Goal: Entertainment & Leisure: Participate in discussion

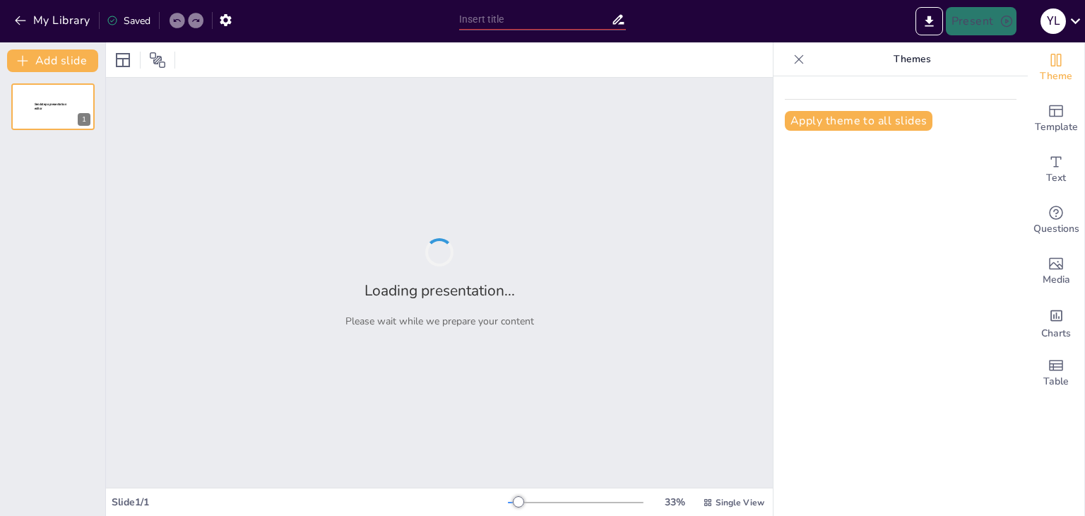
type input "Conocimiento Esencial sobre Equipos de Protección Personal (EPP)"
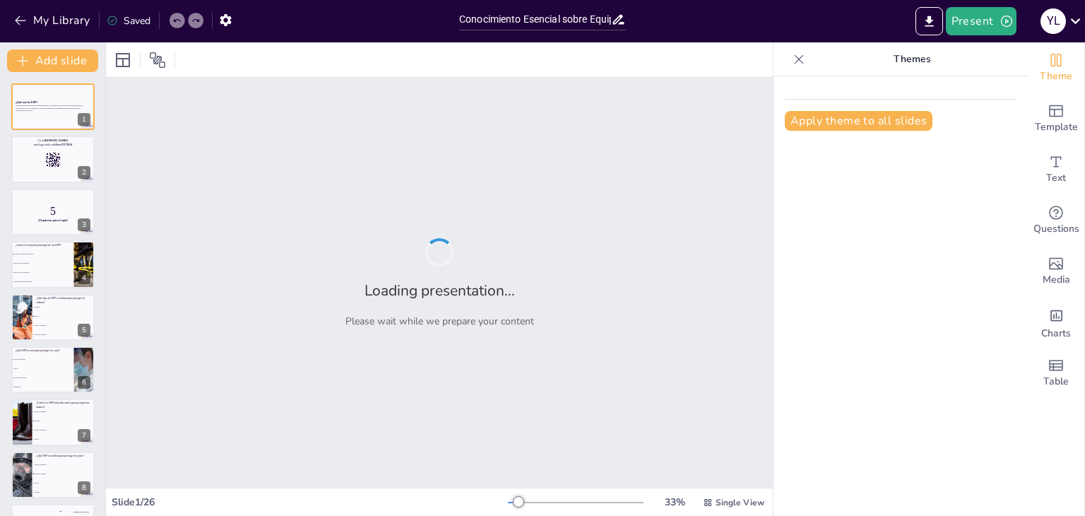
checkbox input "true"
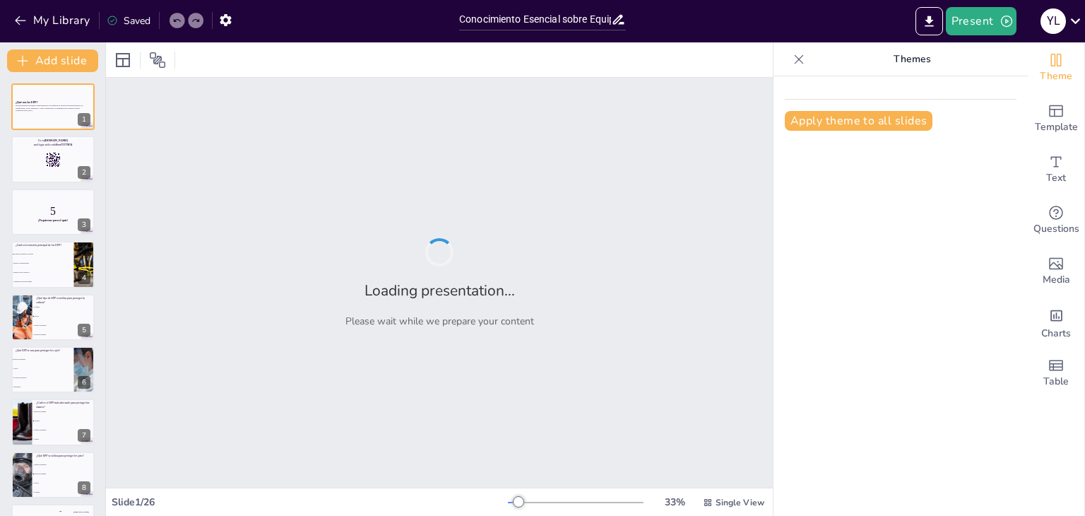
checkbox input "true"
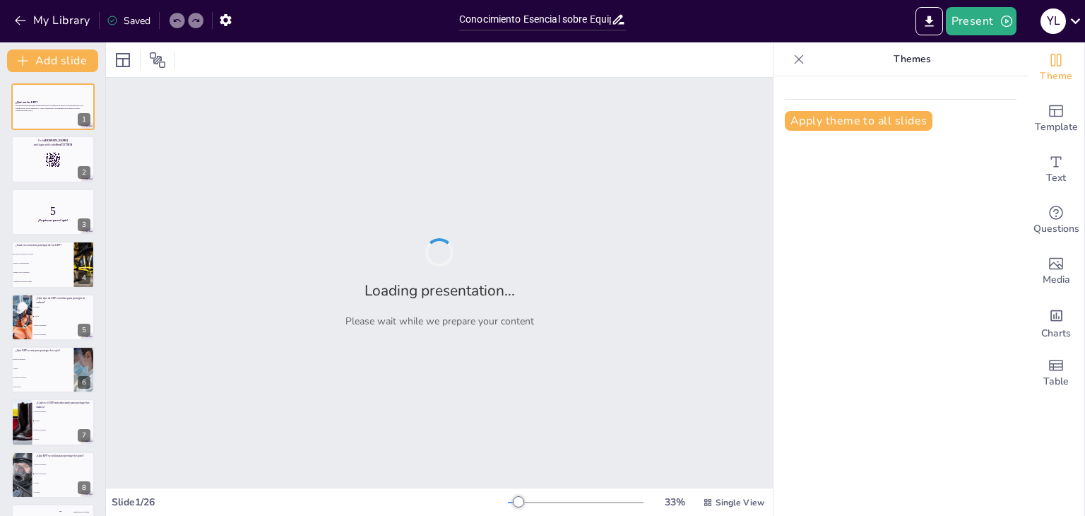
checkbox input "true"
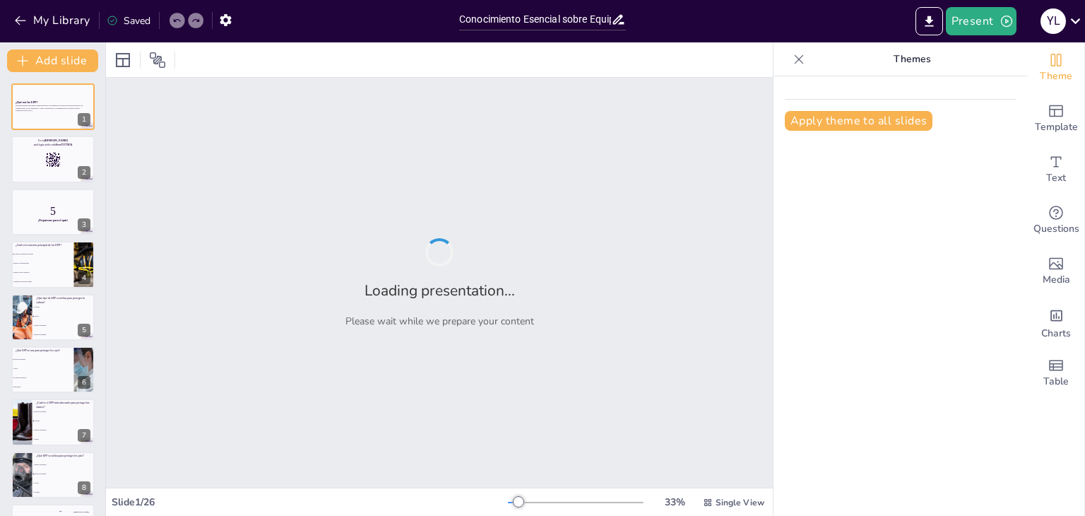
checkbox input "true"
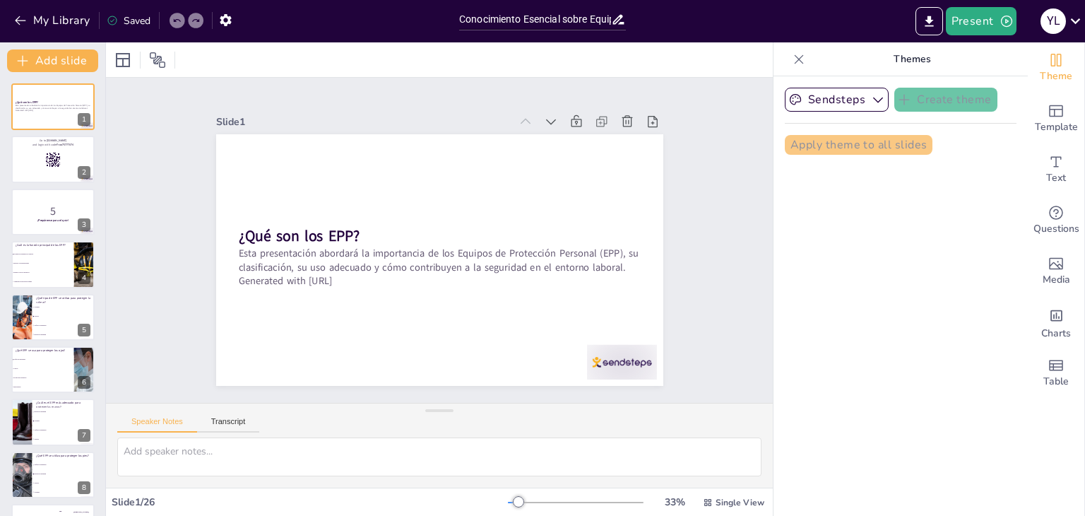
checkbox input "true"
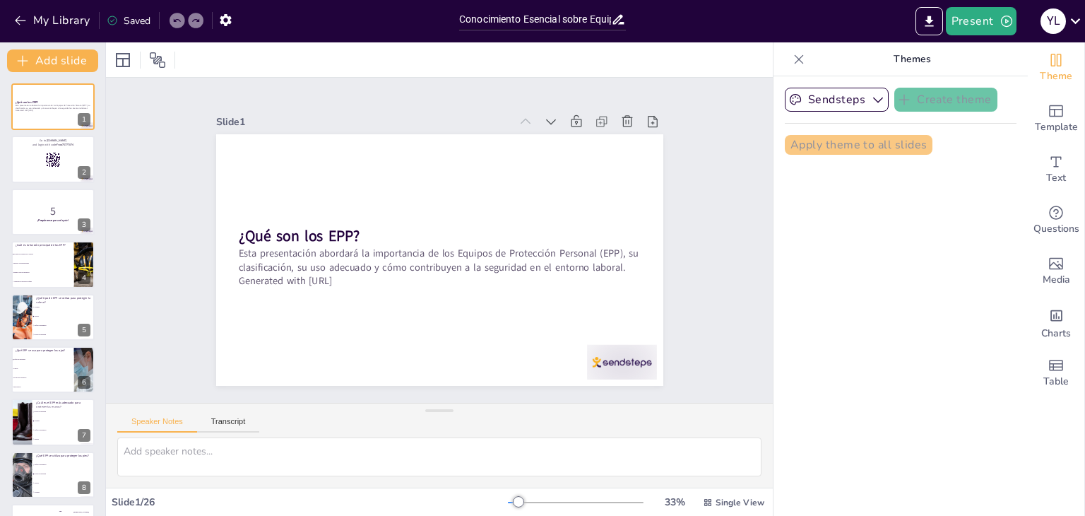
checkbox input "true"
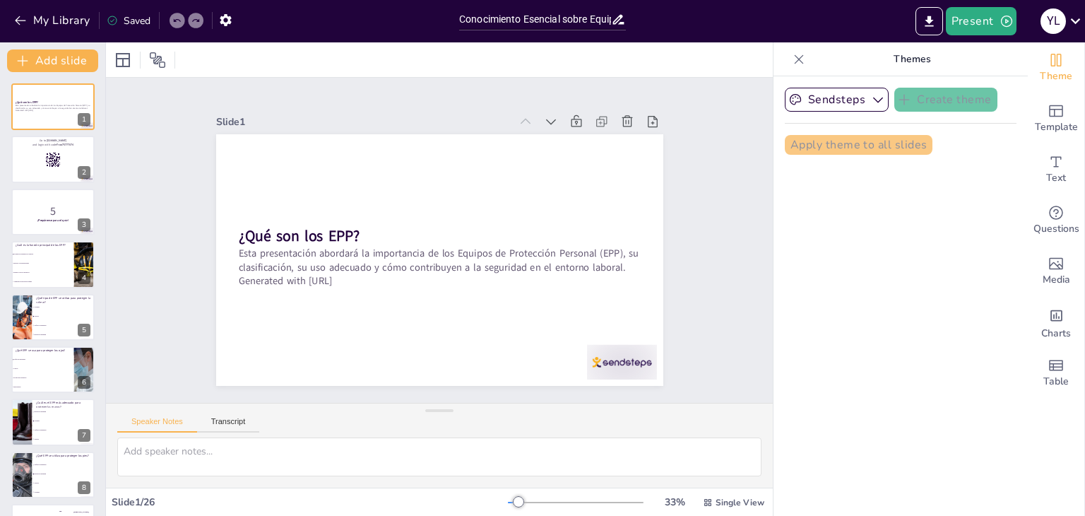
checkbox input "true"
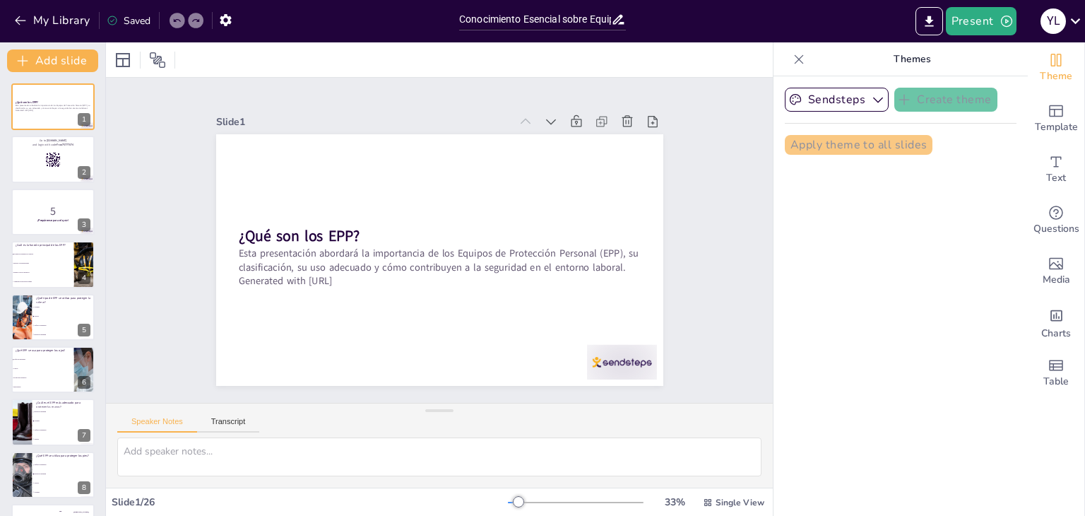
checkbox input "true"
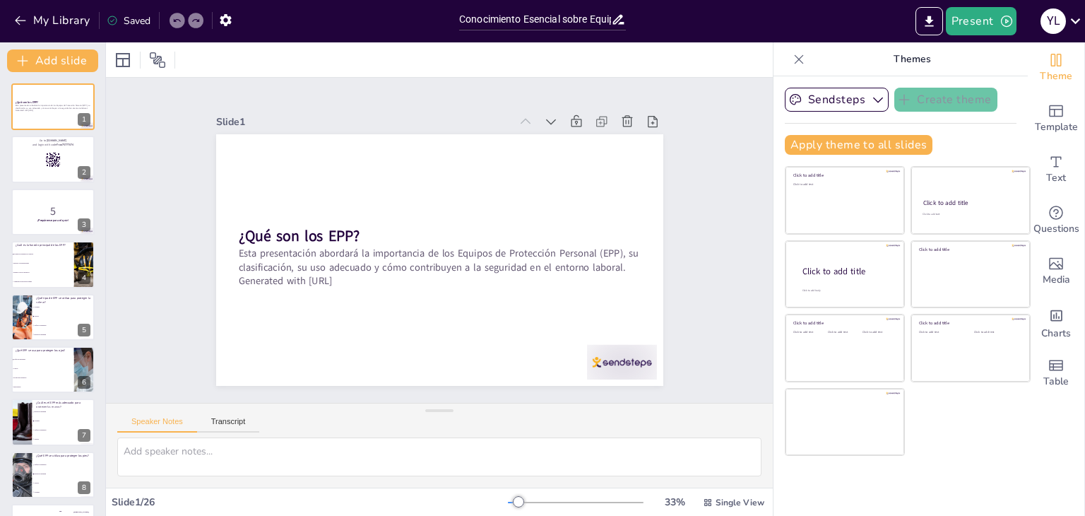
checkbox input "true"
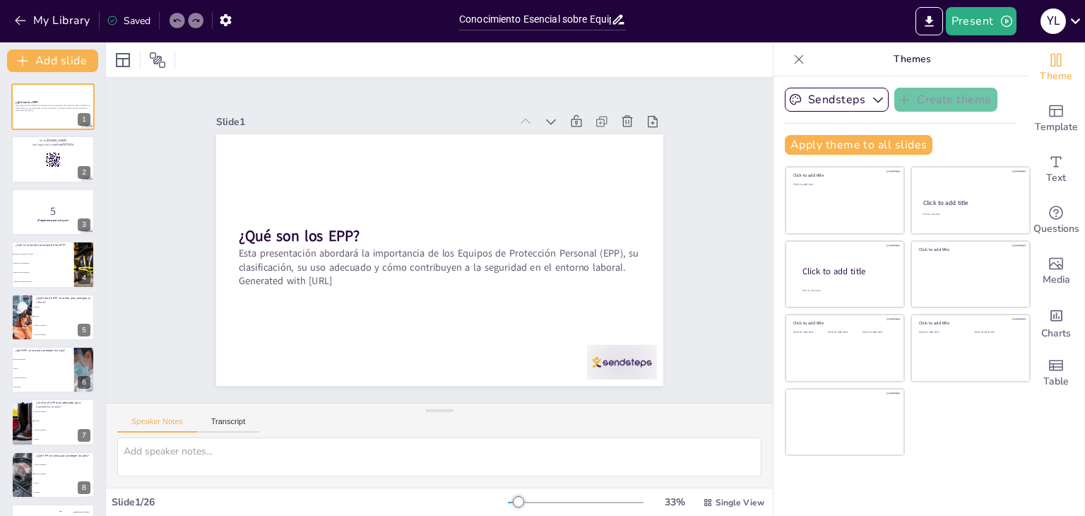
checkbox input "true"
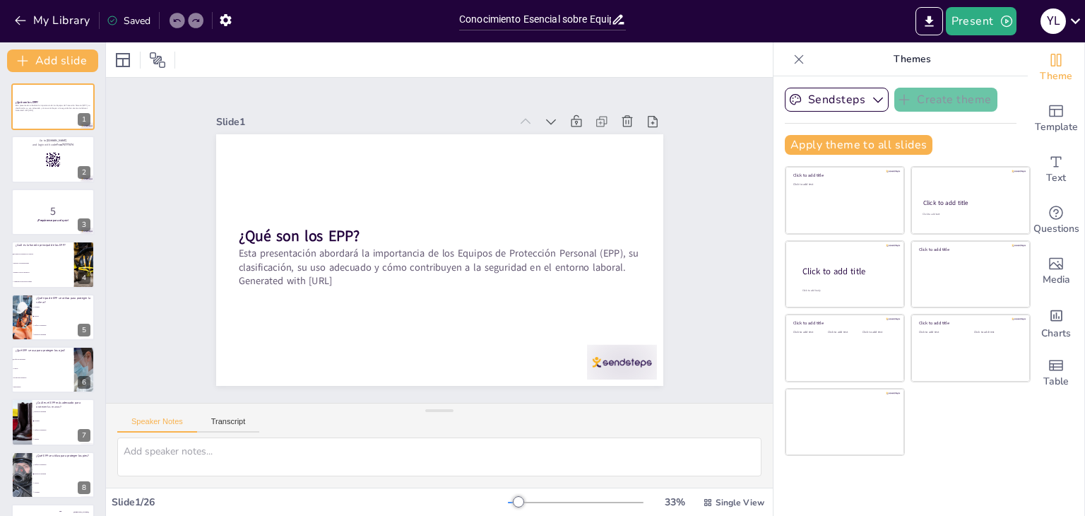
checkbox input "true"
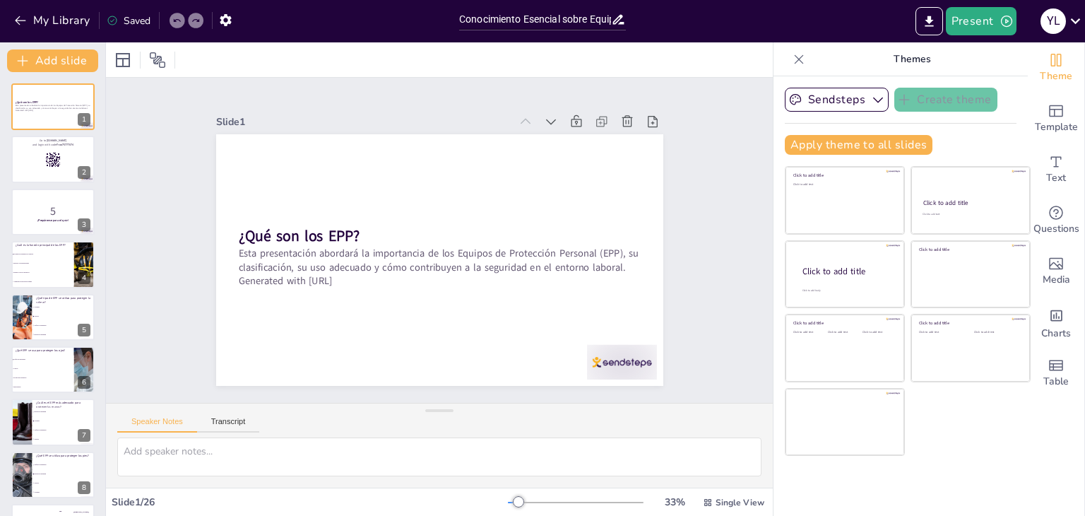
checkbox input "true"
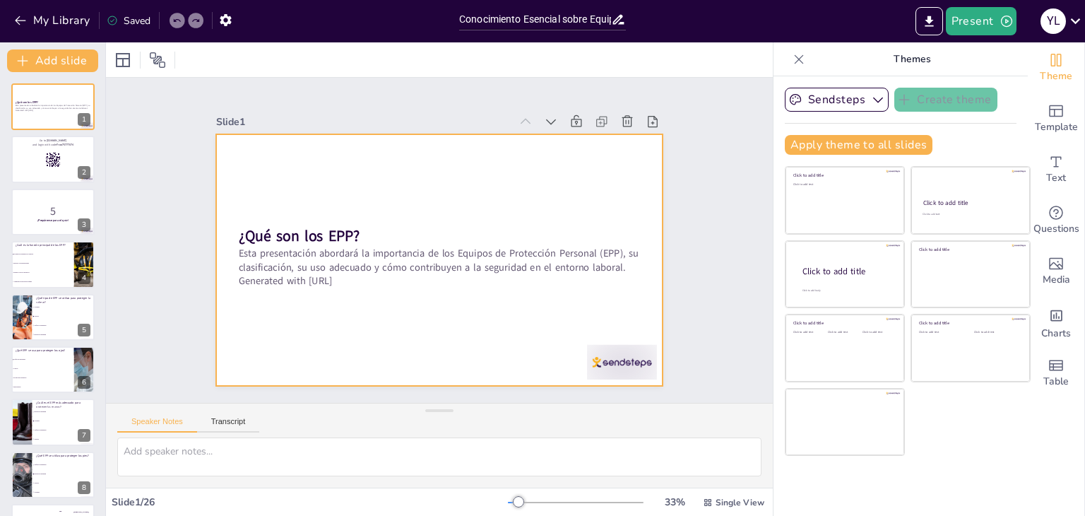
checkbox input "true"
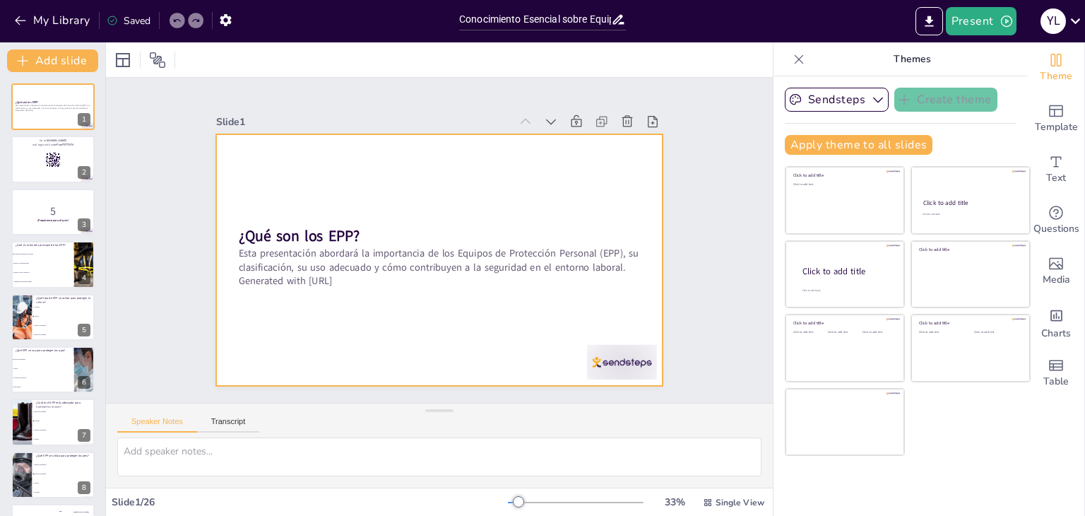
checkbox input "true"
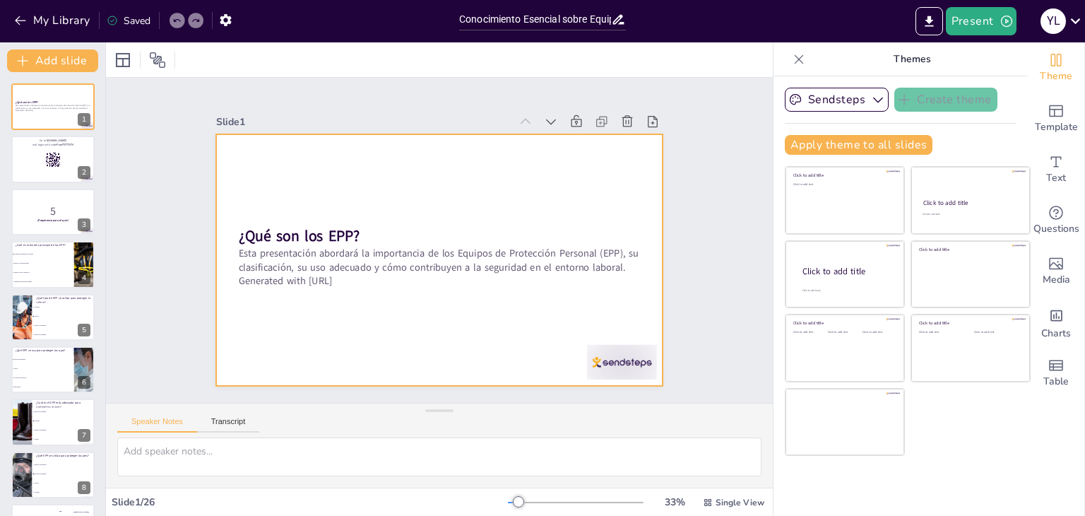
checkbox input "true"
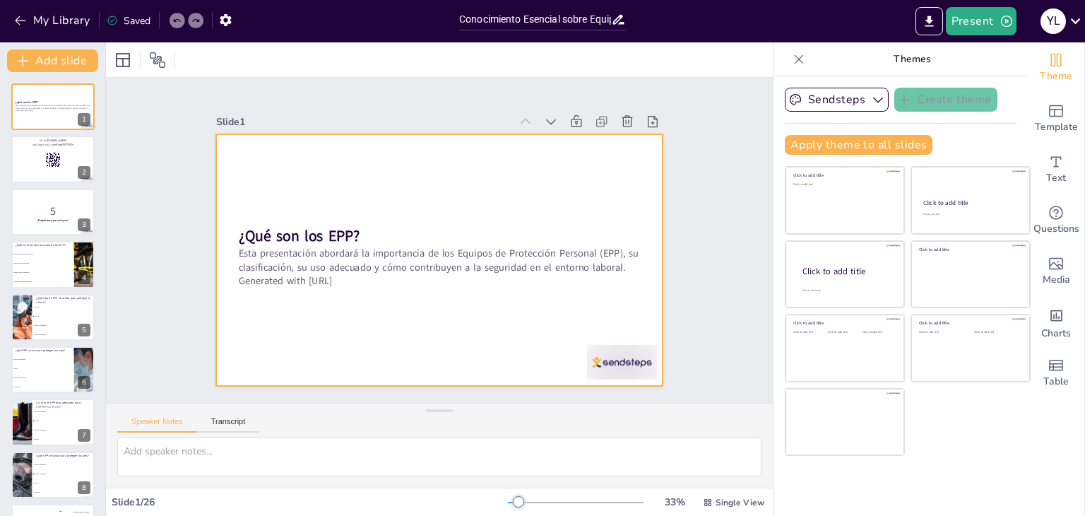
checkbox input "true"
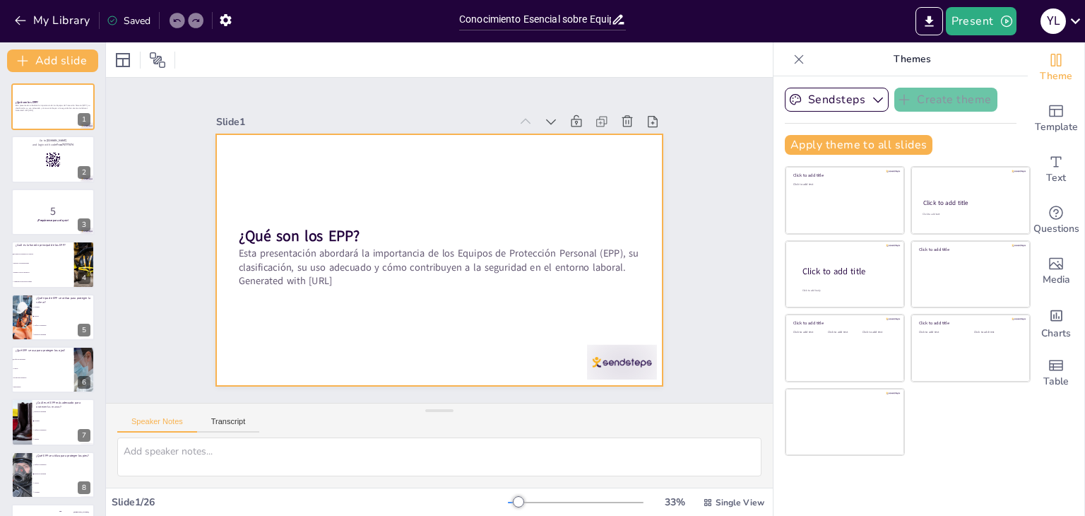
checkbox input "true"
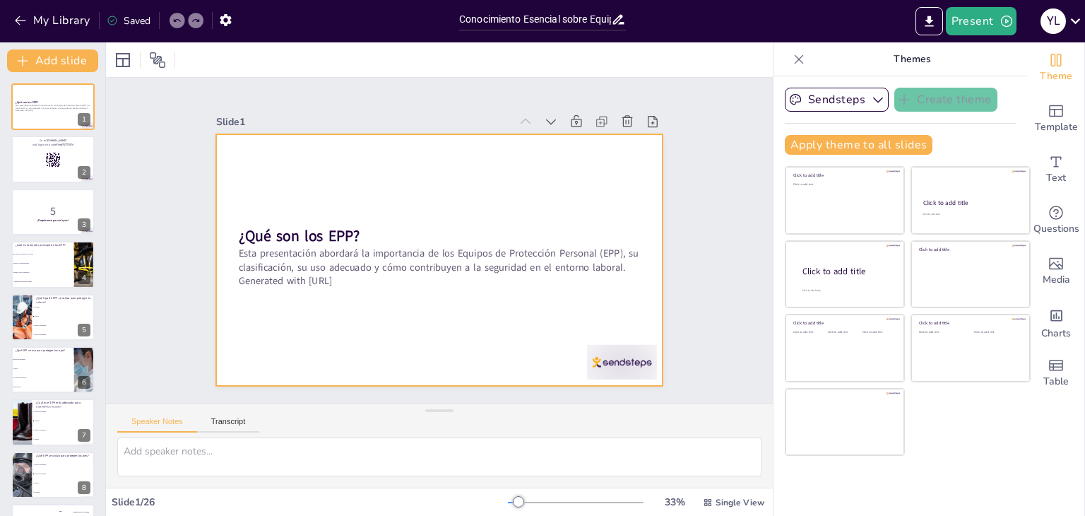
checkbox input "true"
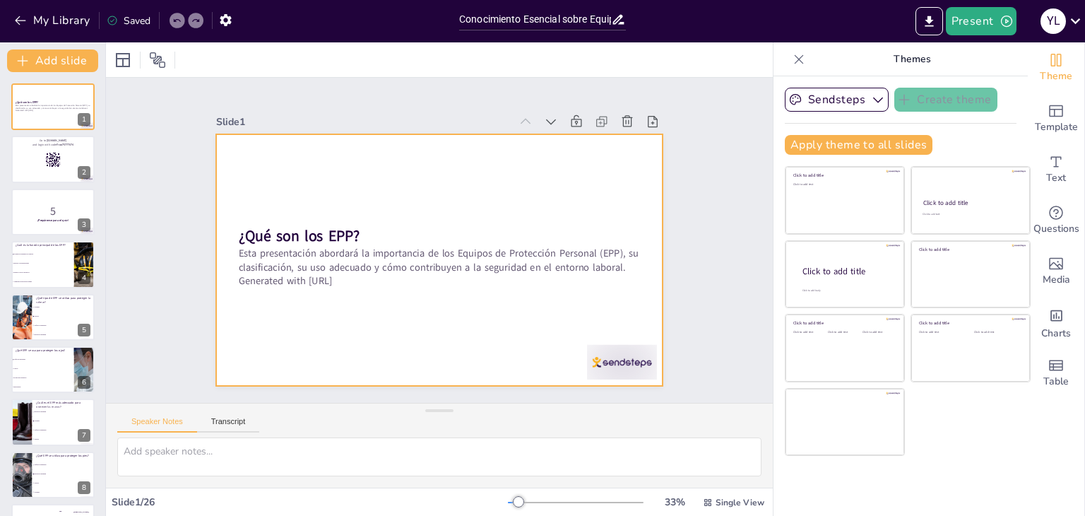
checkbox input "true"
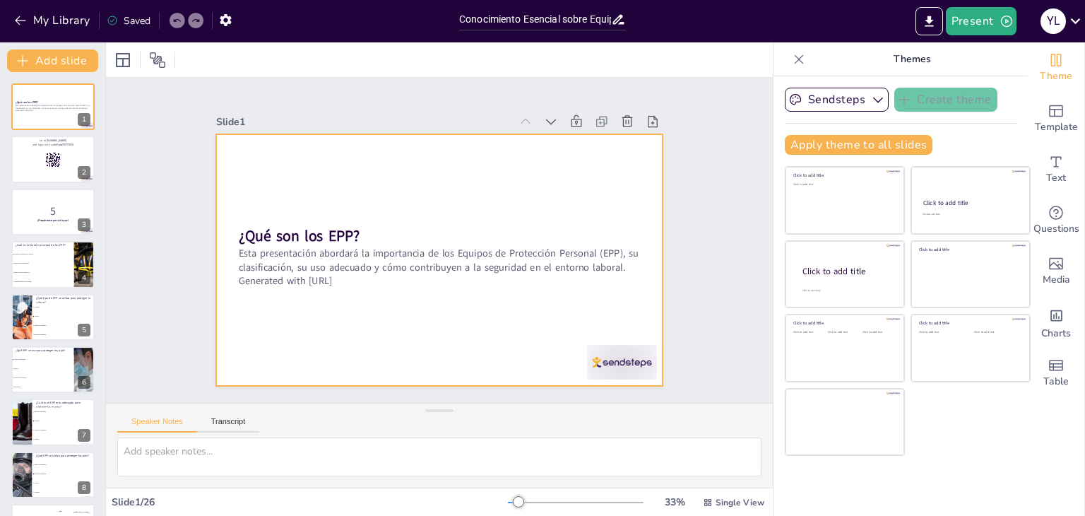
checkbox input "true"
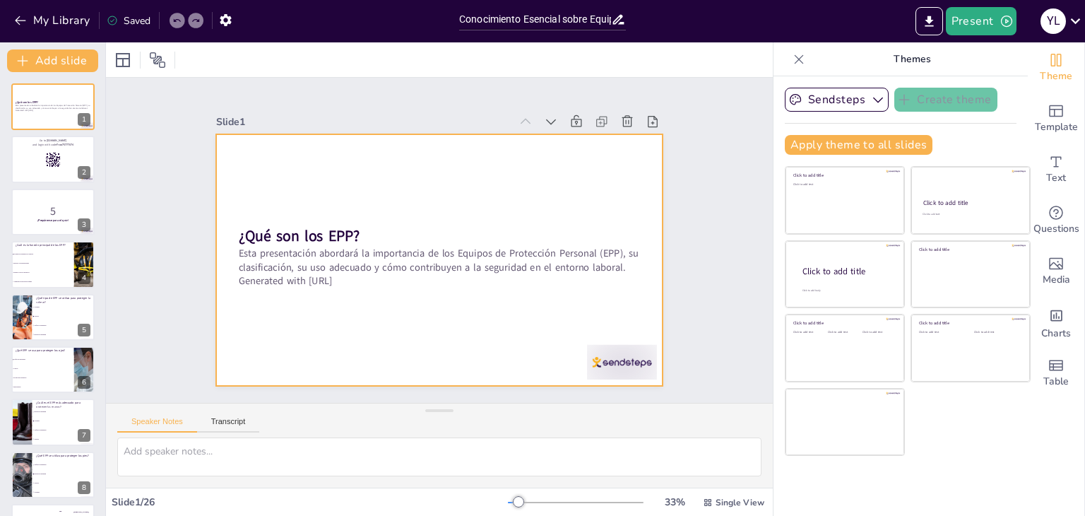
checkbox input "true"
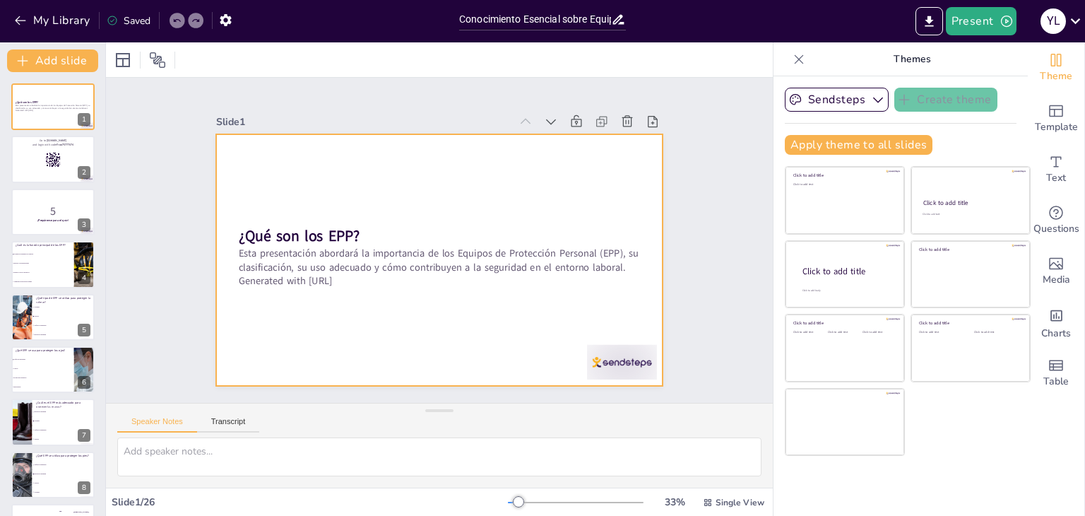
checkbox input "true"
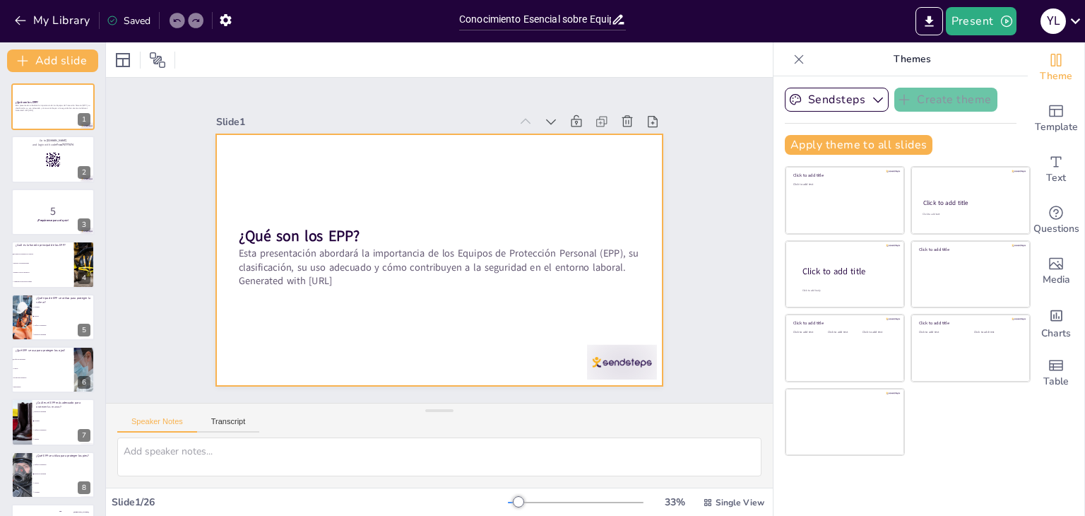
checkbox input "true"
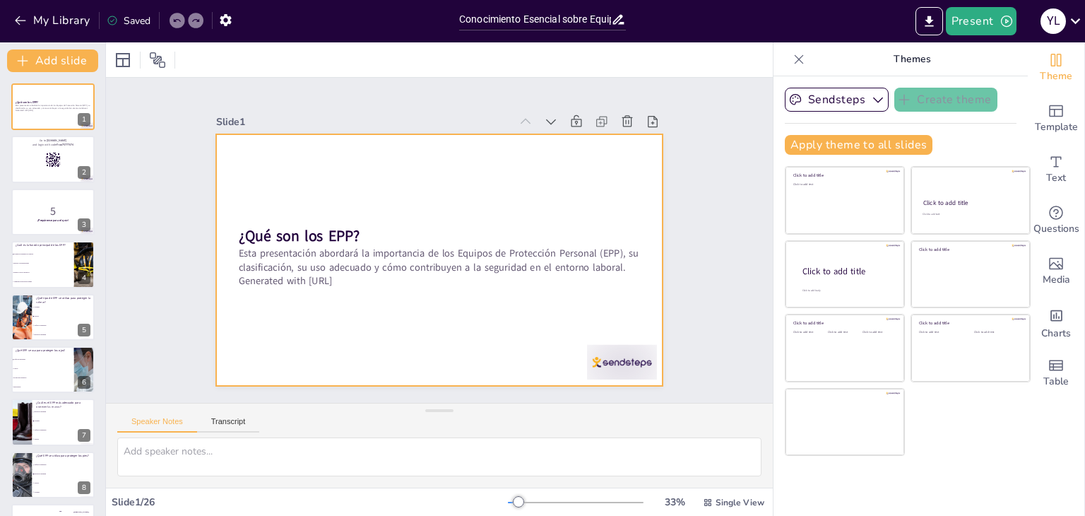
checkbox input "true"
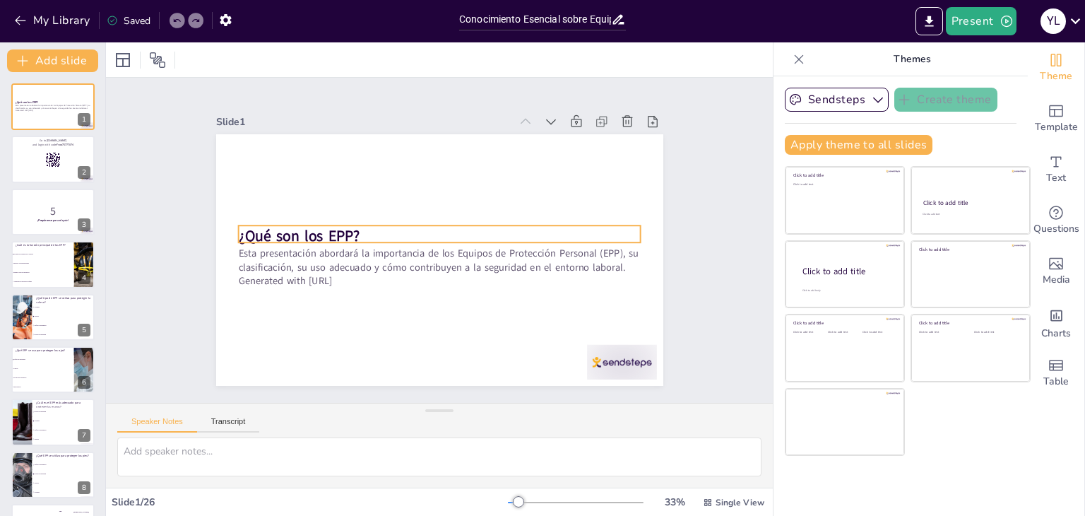
checkbox input "true"
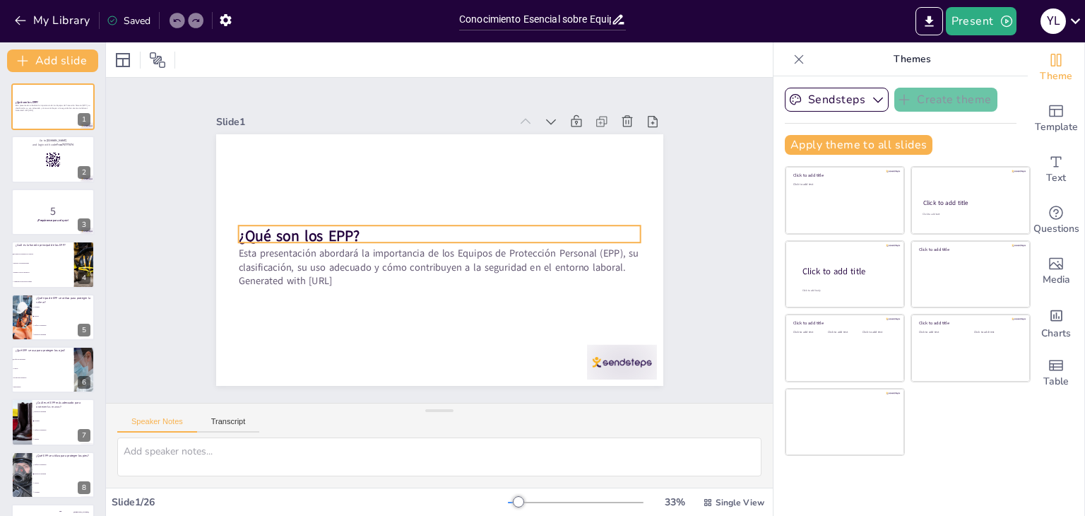
checkbox input "true"
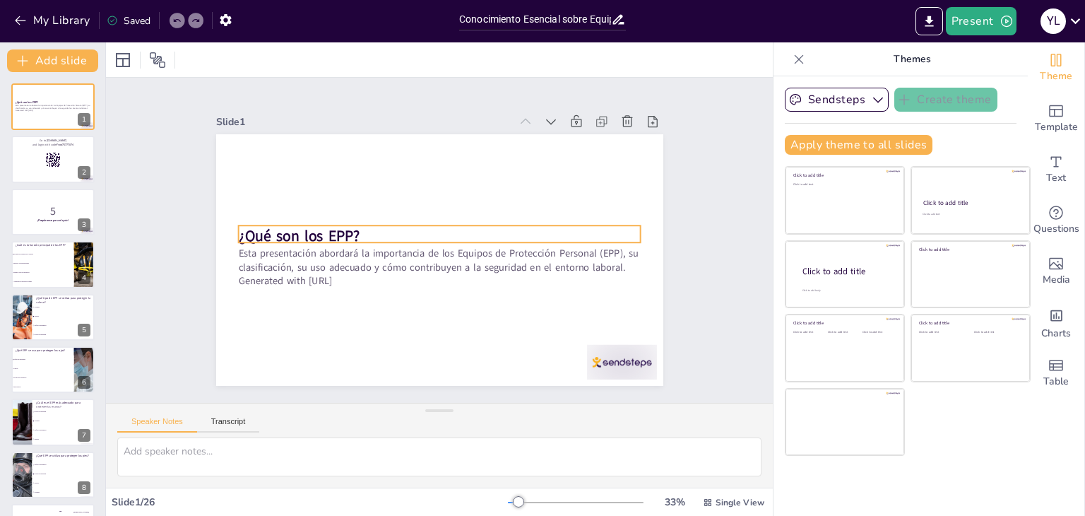
checkbox input "true"
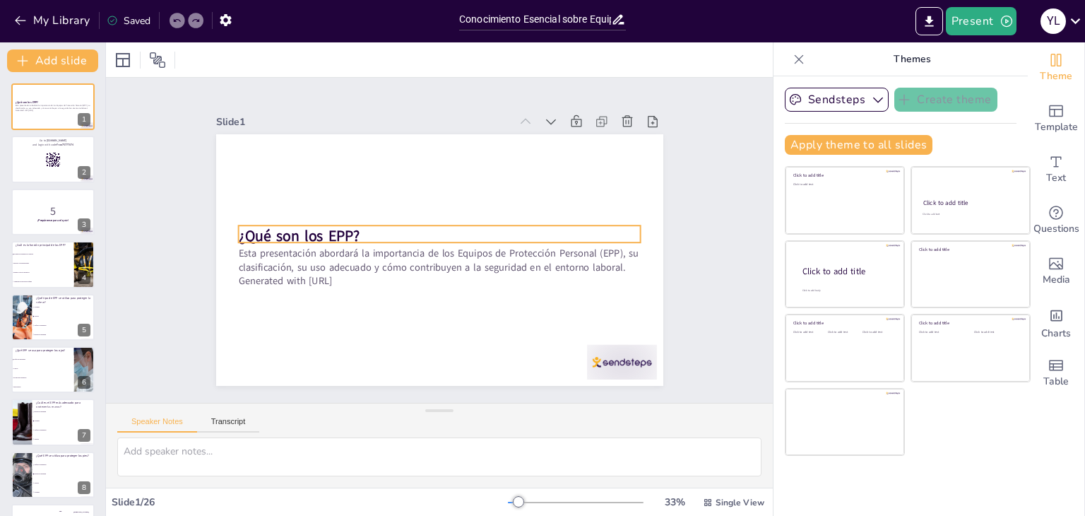
checkbox input "true"
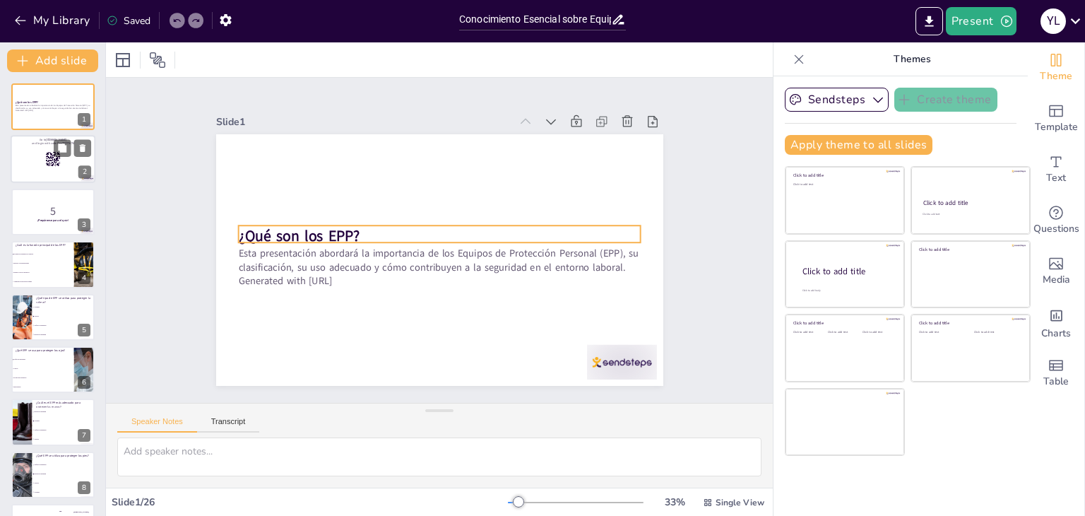
checkbox input "true"
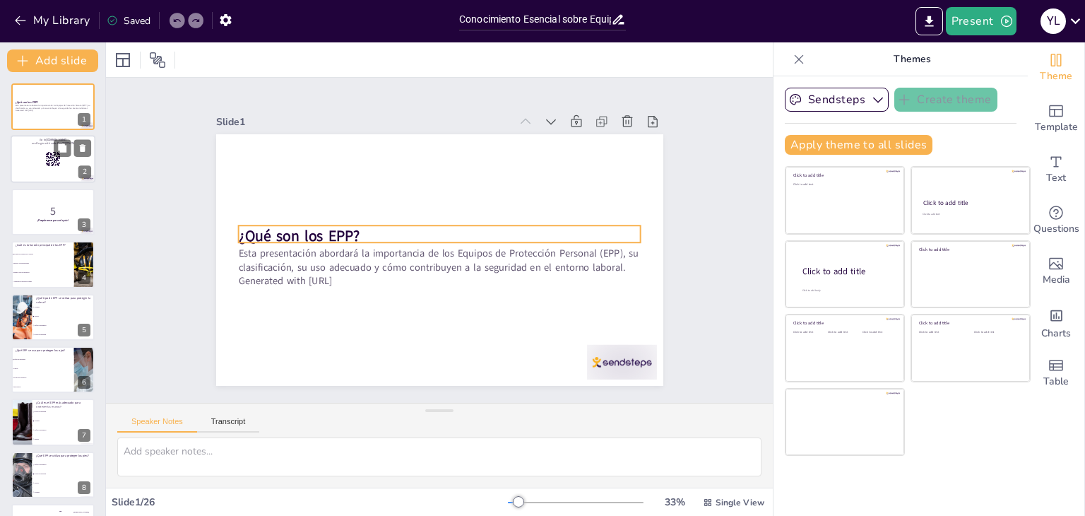
checkbox input "true"
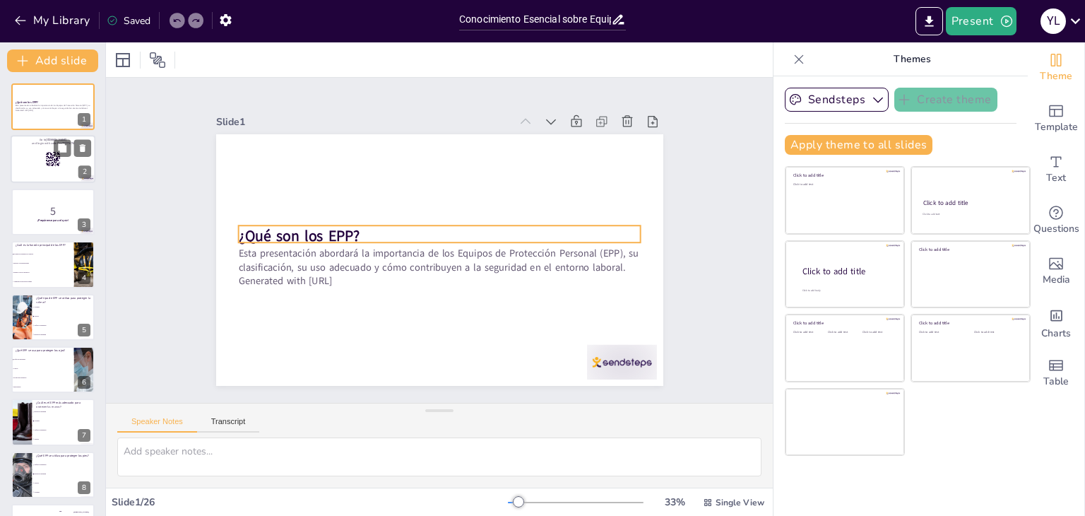
checkbox input "true"
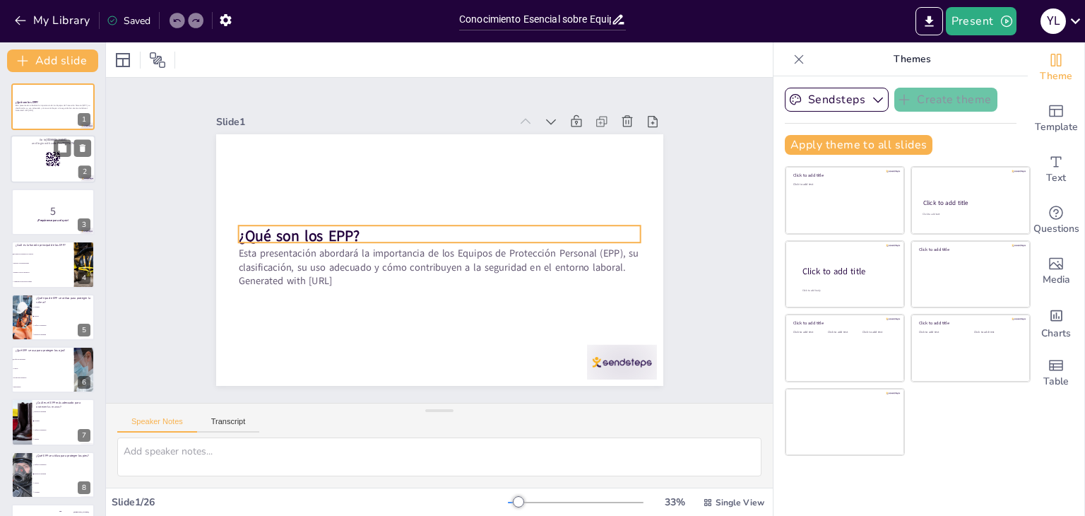
checkbox input "true"
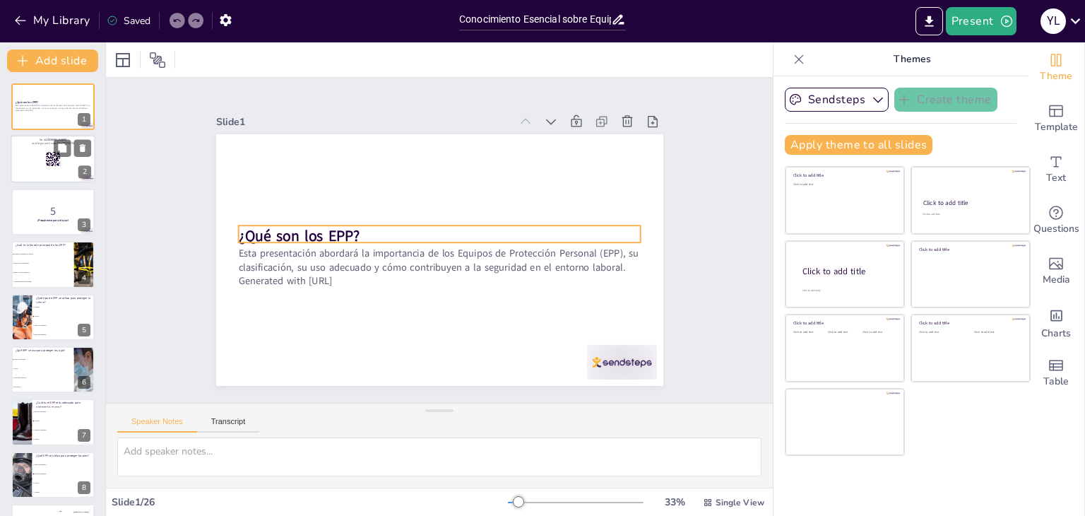
checkbox input "true"
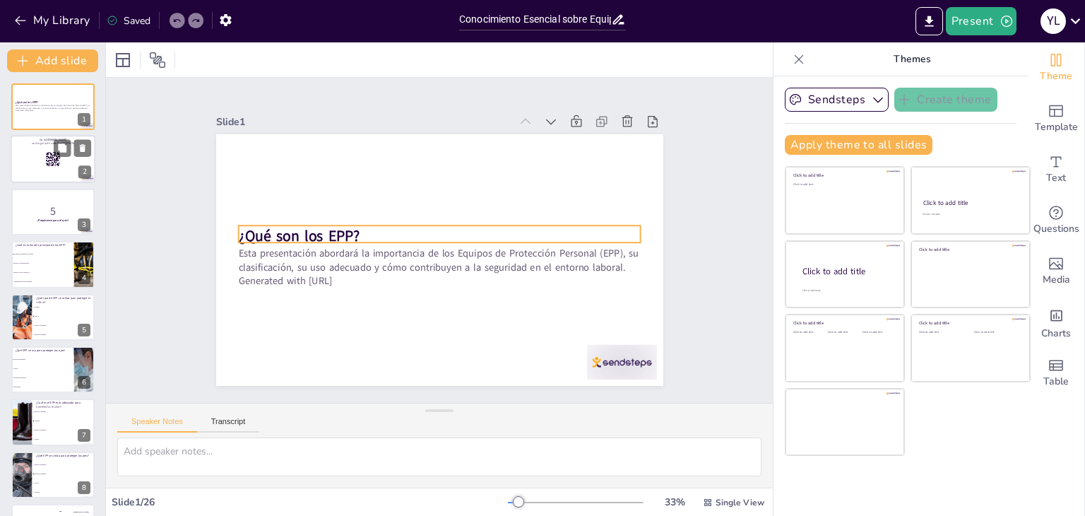
checkbox input "true"
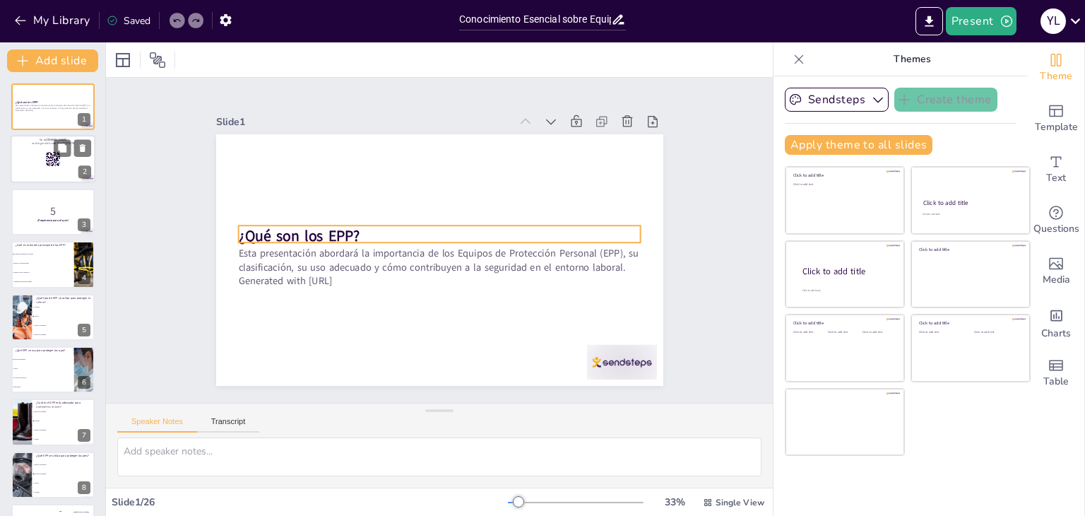
checkbox input "true"
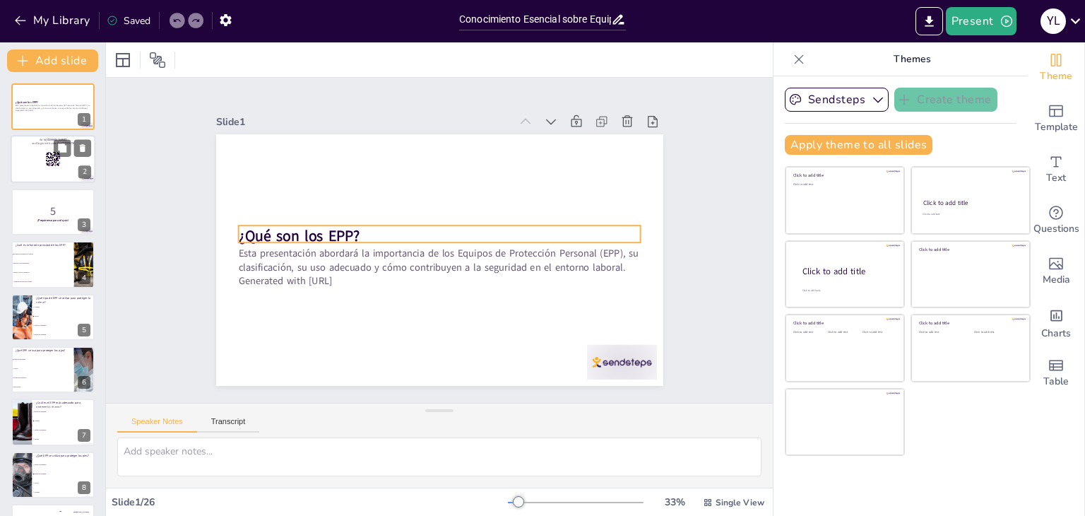
checkbox input "true"
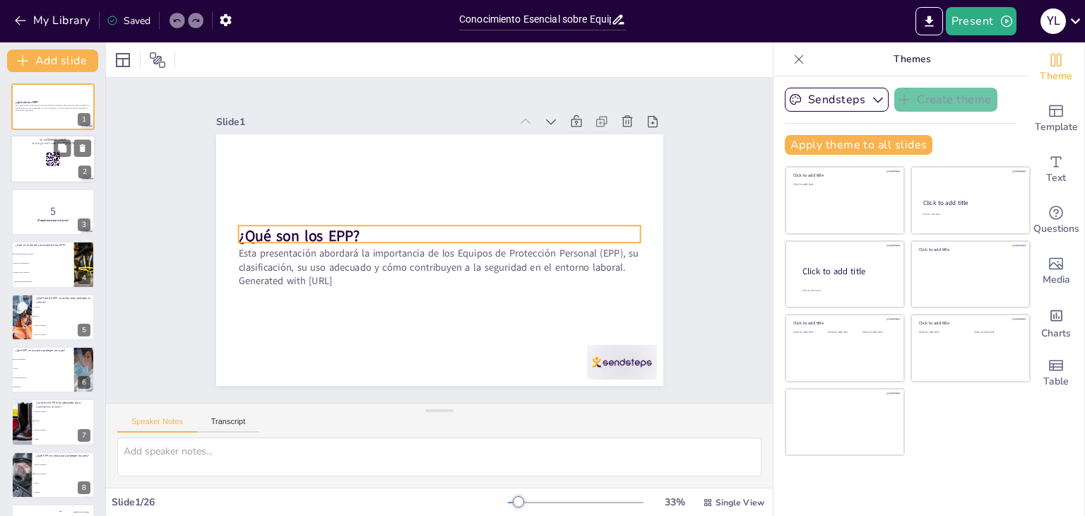
checkbox input "true"
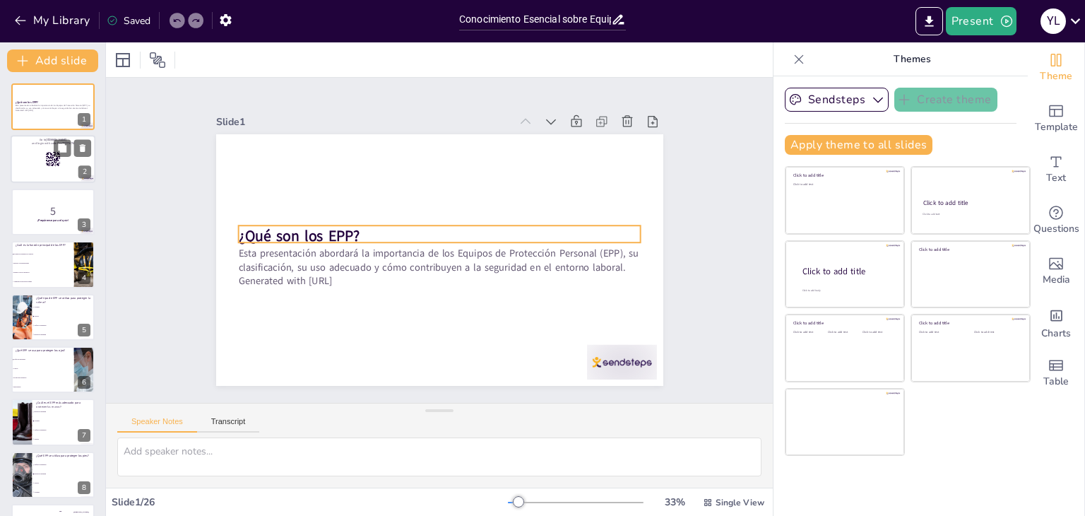
checkbox input "true"
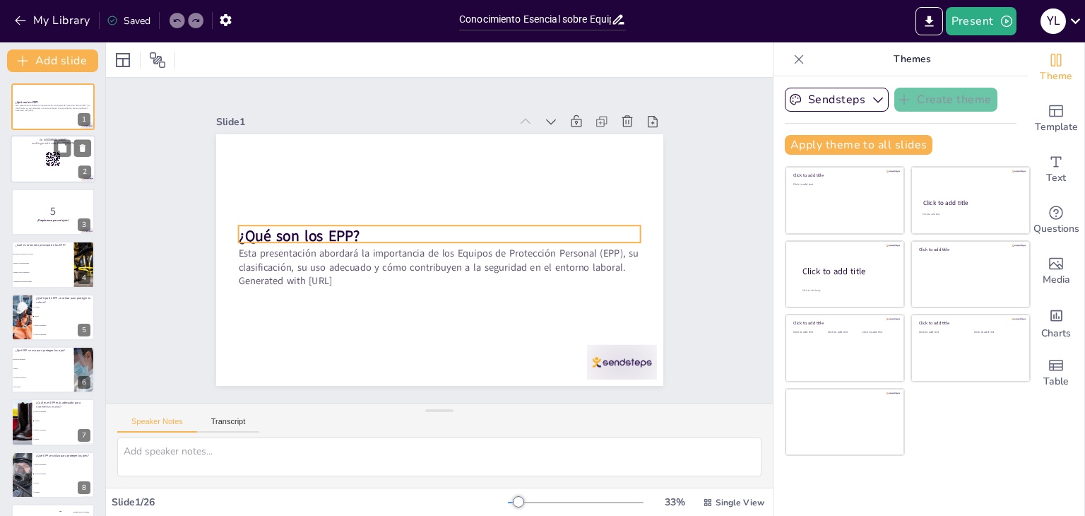
checkbox input "true"
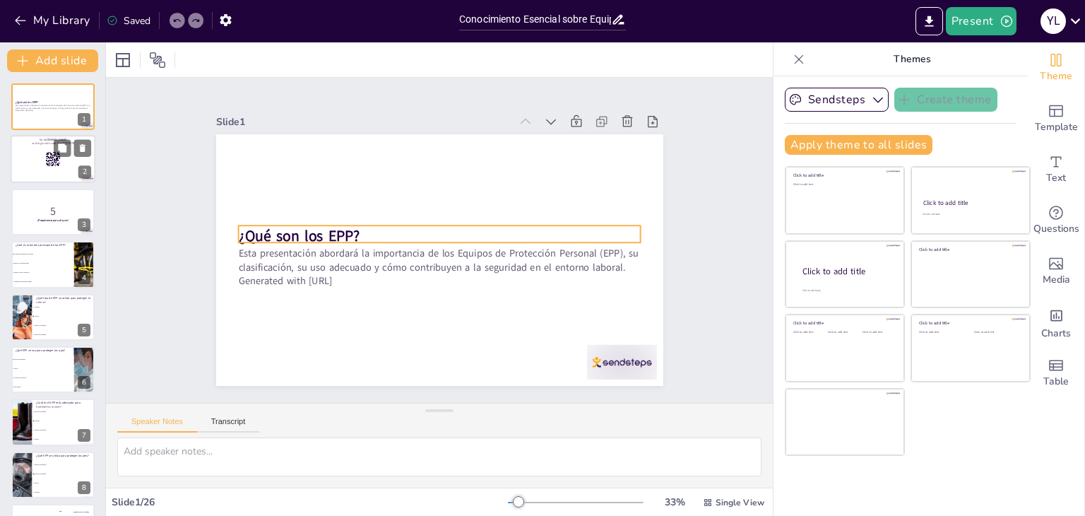
checkbox input "true"
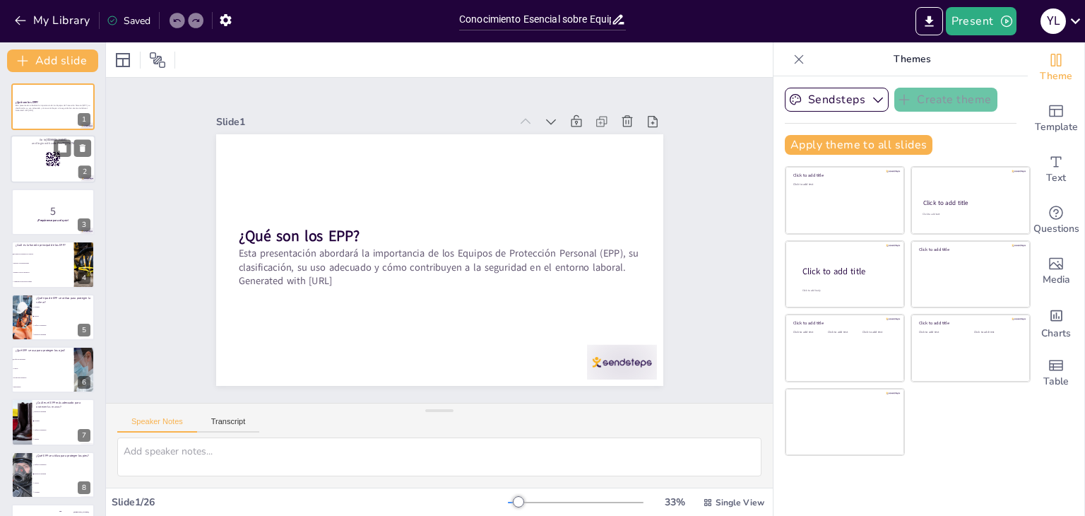
click at [48, 148] on div at bounding box center [53, 160] width 85 height 48
checkbox input "true"
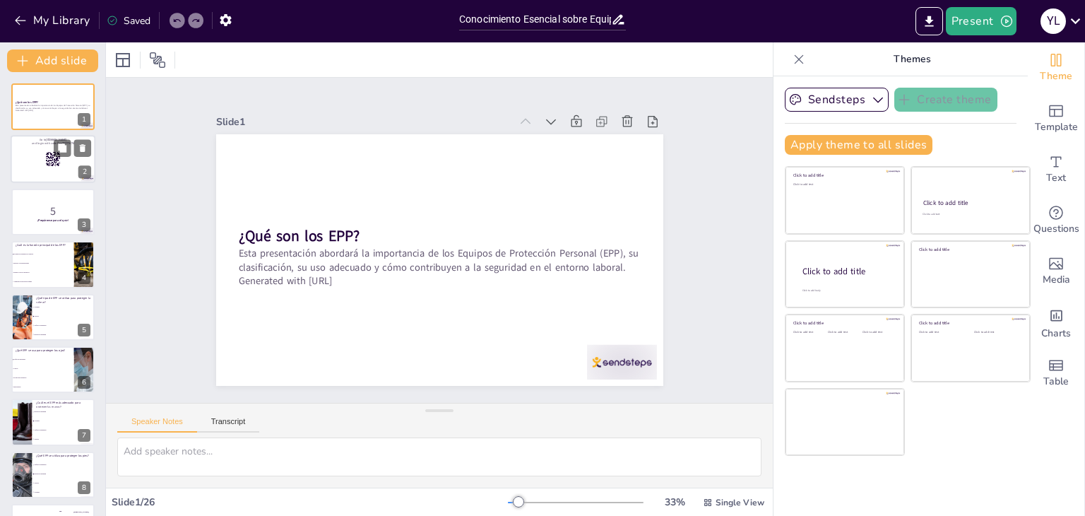
checkbox input "true"
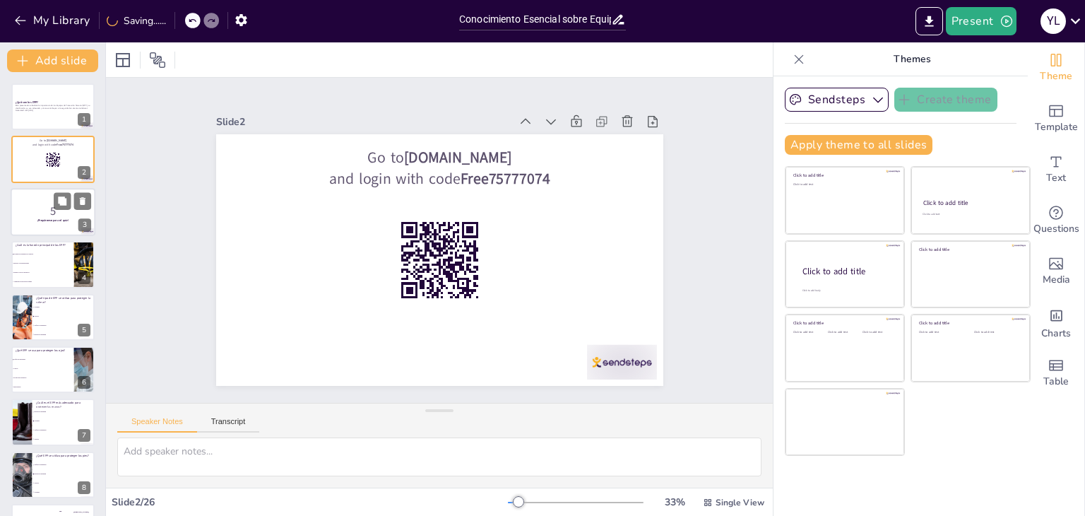
click at [48, 221] on strong "¡Prepárense para el quiz!" at bounding box center [52, 220] width 31 height 4
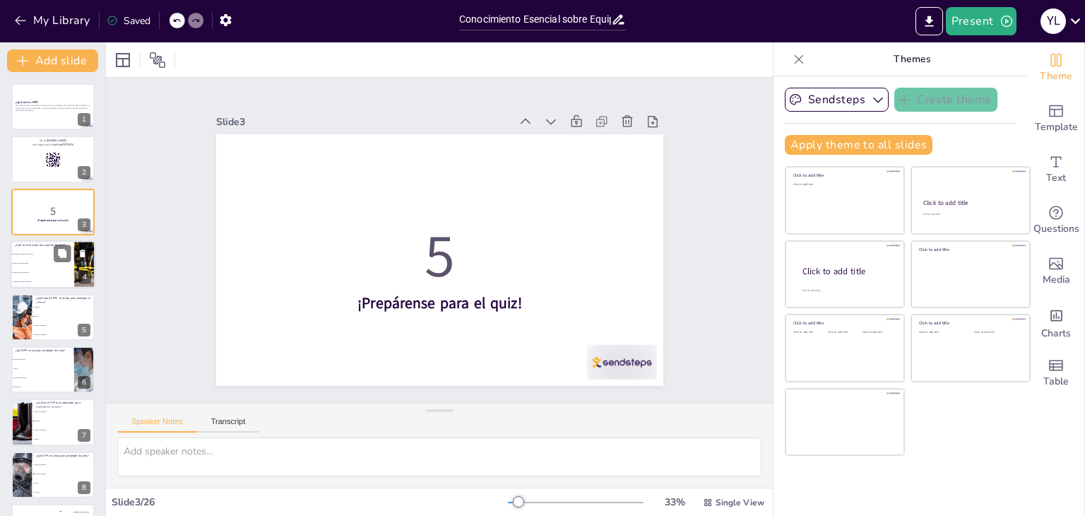
click at [59, 276] on li "Reducir costos operativos" at bounding box center [43, 273] width 64 height 9
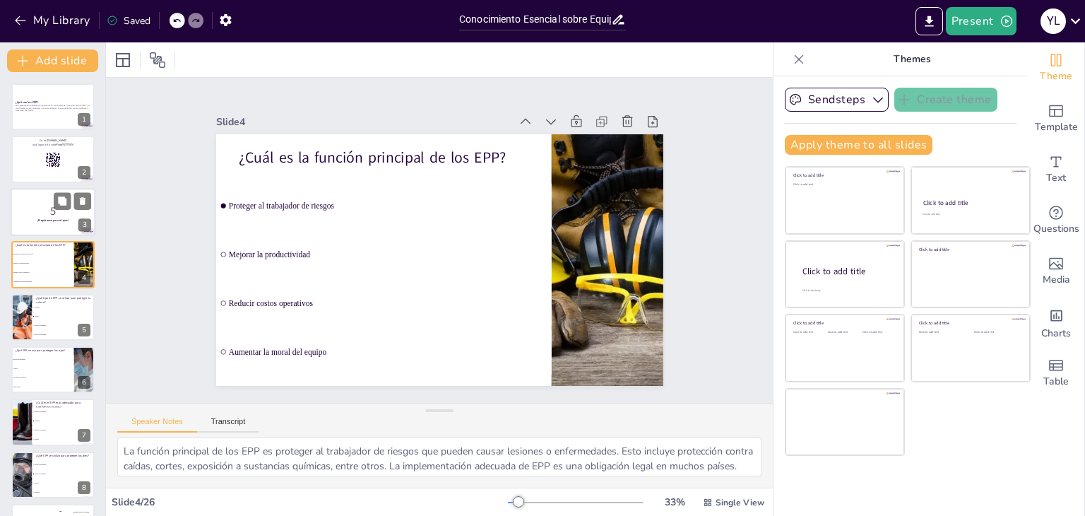
click at [51, 224] on div at bounding box center [53, 212] width 85 height 48
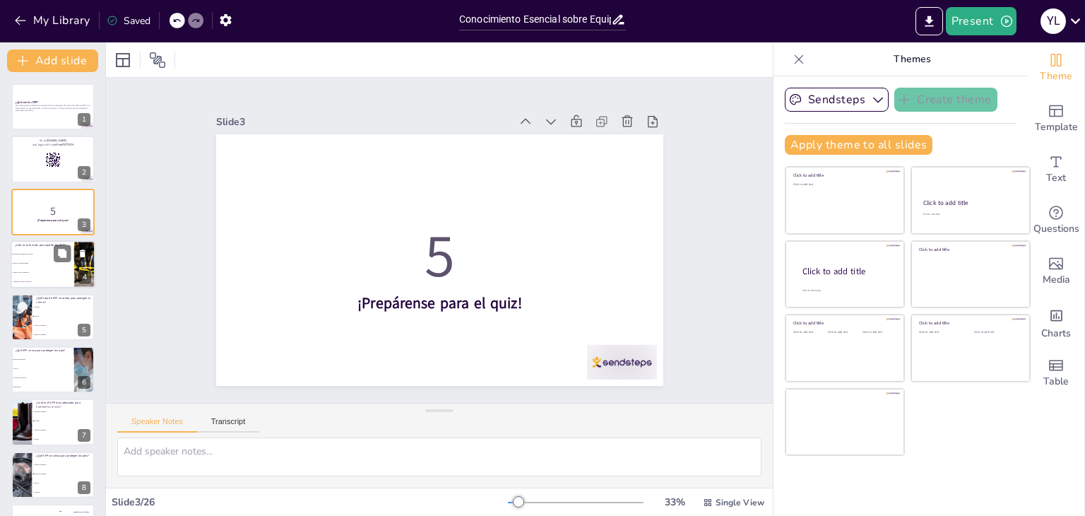
click at [35, 270] on li "Reducir costos operativos" at bounding box center [43, 273] width 64 height 9
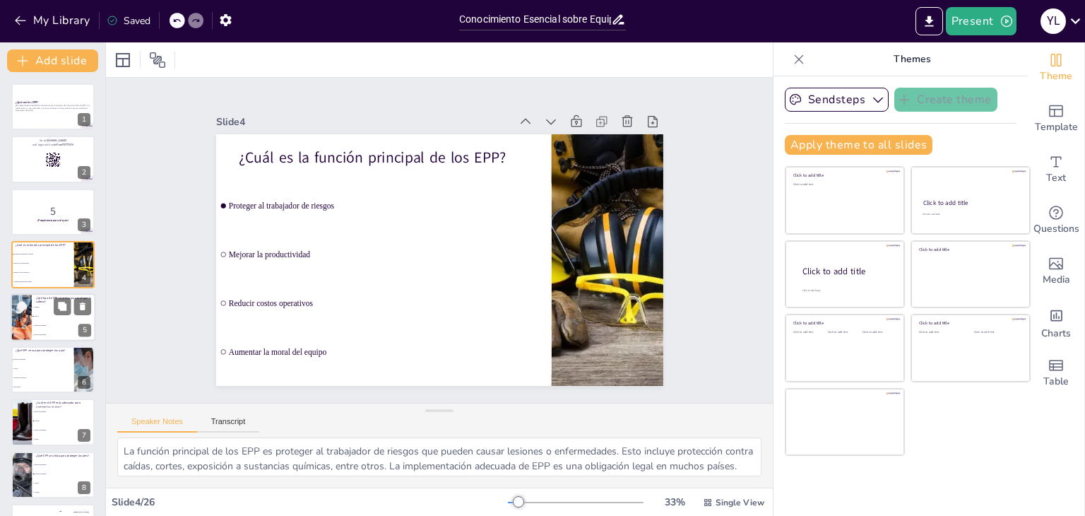
click at [40, 309] on li "Guantes" at bounding box center [64, 306] width 64 height 9
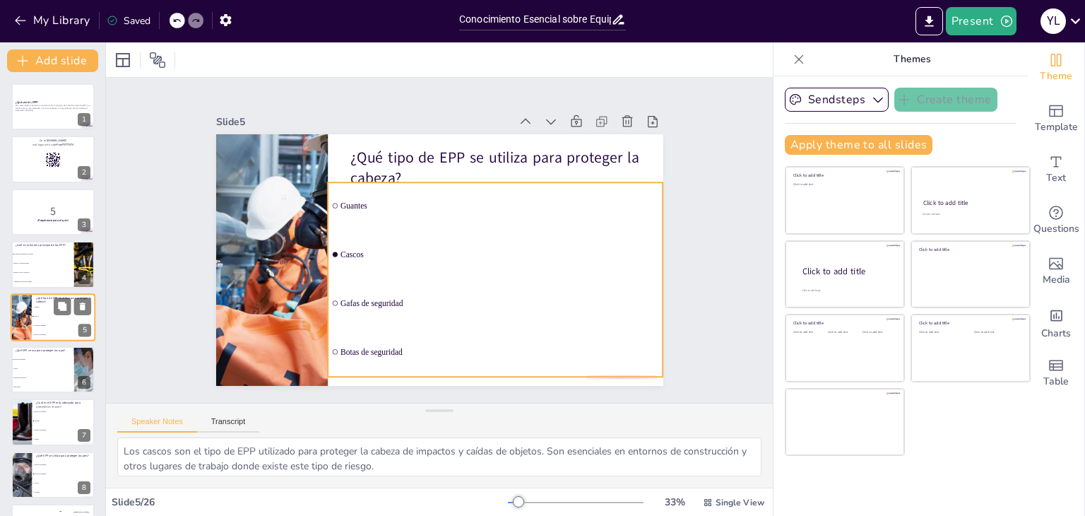
scroll to position [23, 0]
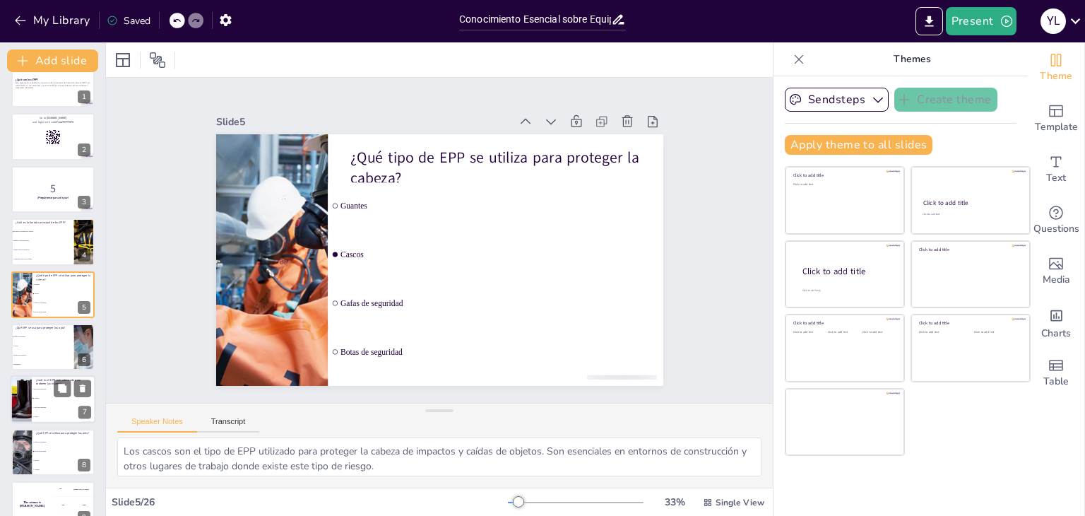
click at [35, 396] on li "Guantes" at bounding box center [64, 398] width 64 height 9
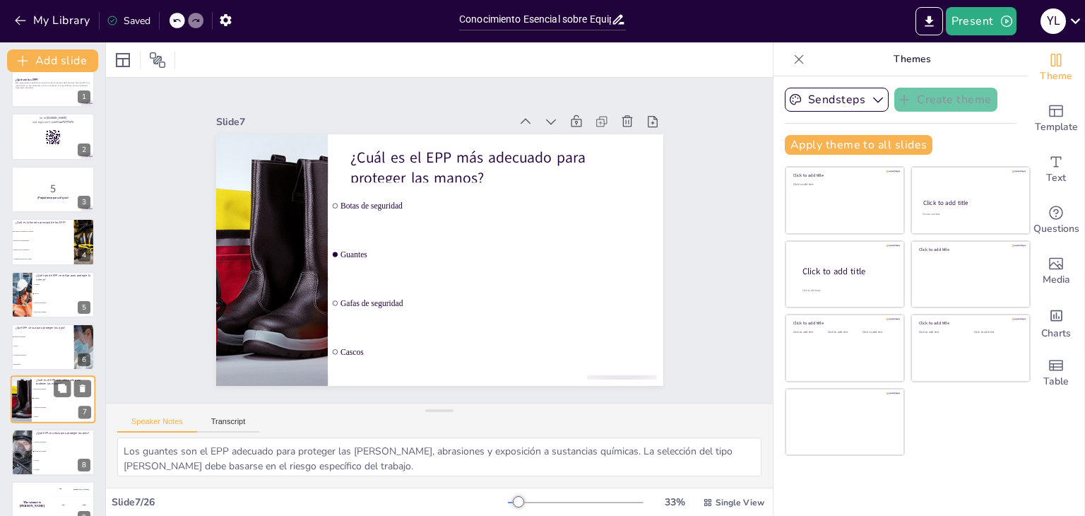
scroll to position [128, 0]
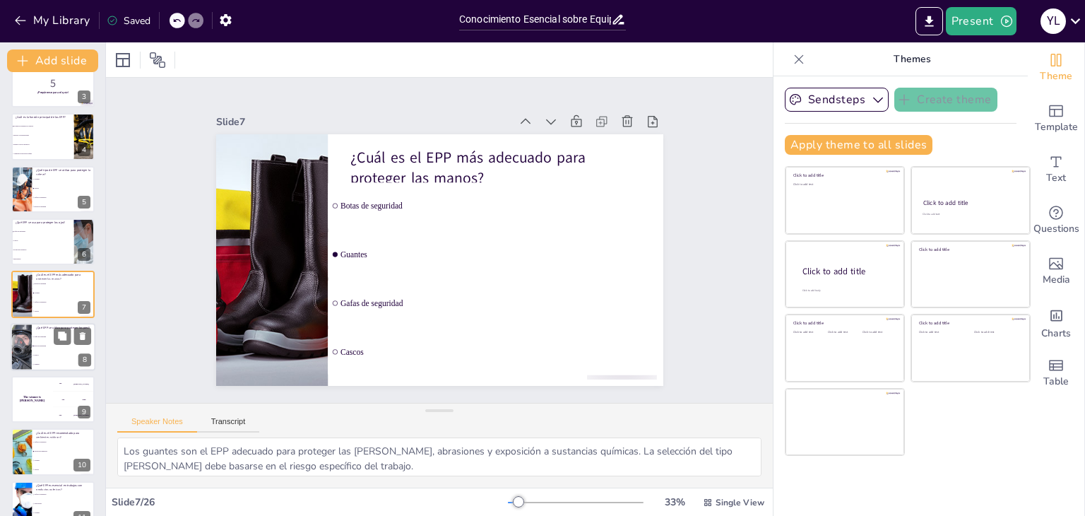
click at [47, 358] on li "Cascos" at bounding box center [64, 354] width 64 height 9
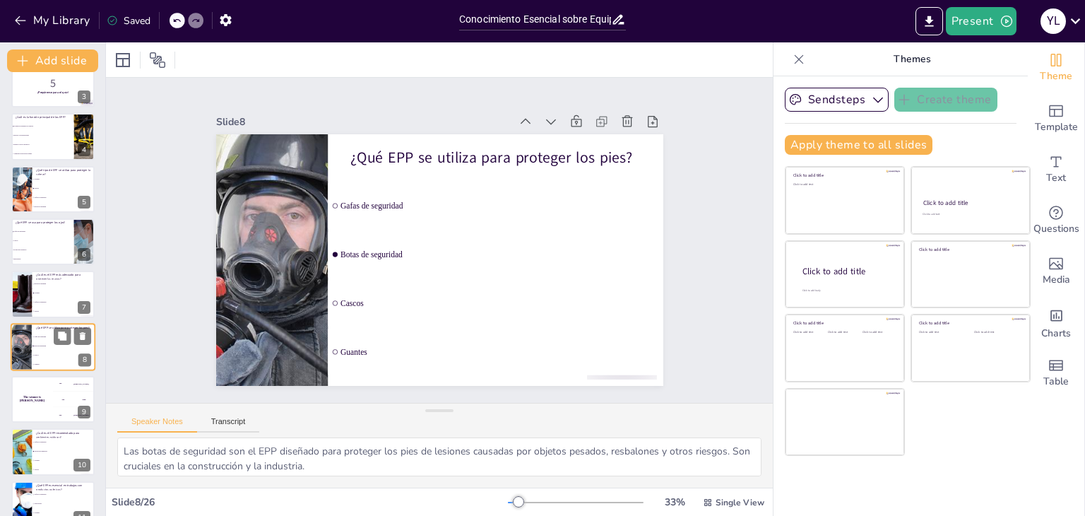
scroll to position [181, 0]
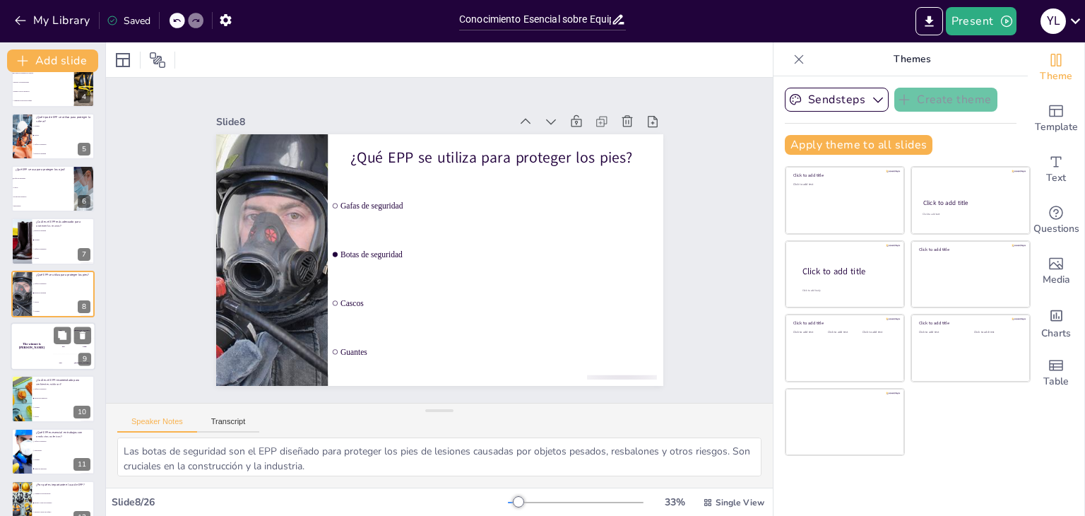
click at [52, 357] on div "The winner is [PERSON_NAME]" at bounding box center [32, 346] width 42 height 48
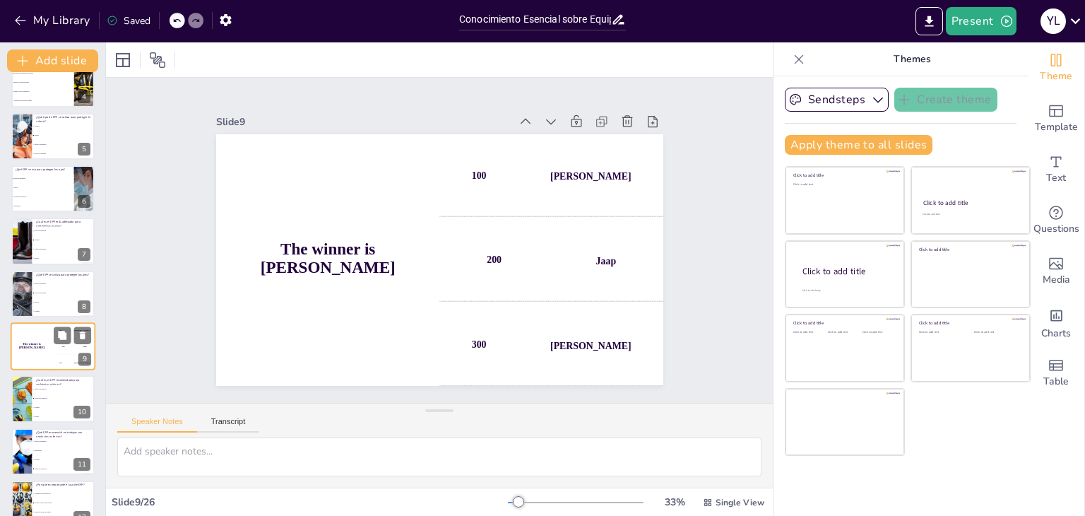
scroll to position [233, 0]
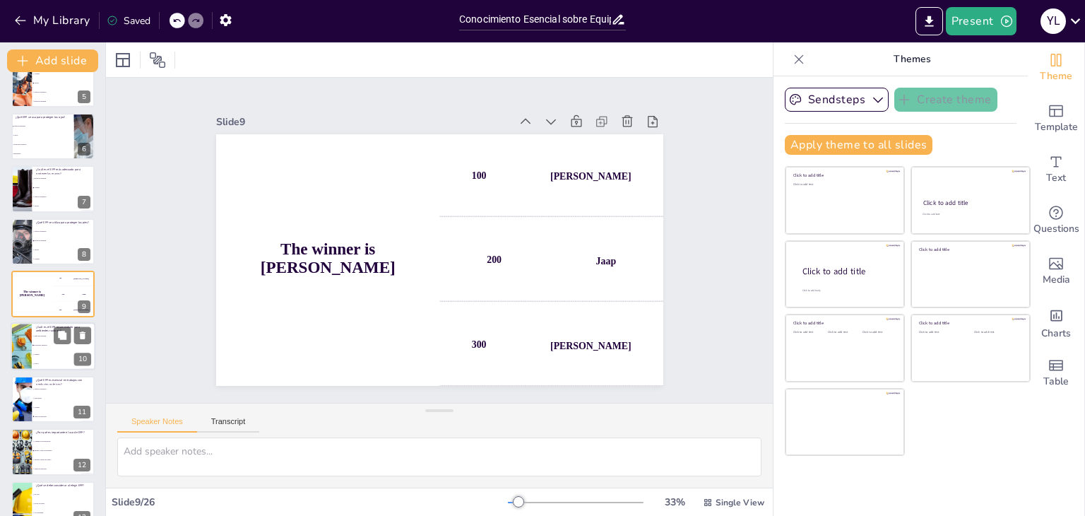
click at [47, 360] on li "Cascos" at bounding box center [64, 364] width 64 height 9
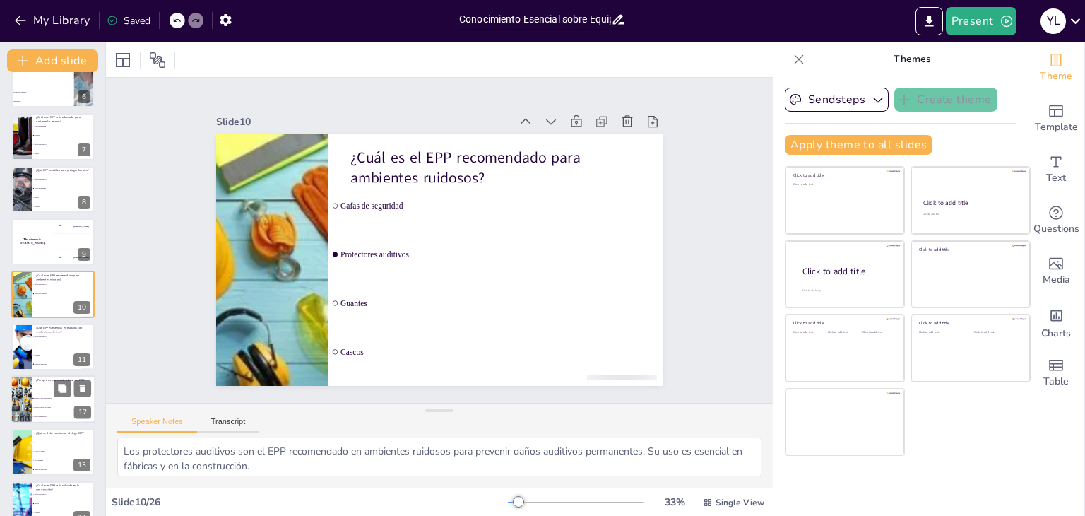
click at [36, 398] on span "Reduce la tasa de accidentes" at bounding box center [64, 399] width 61 height 2
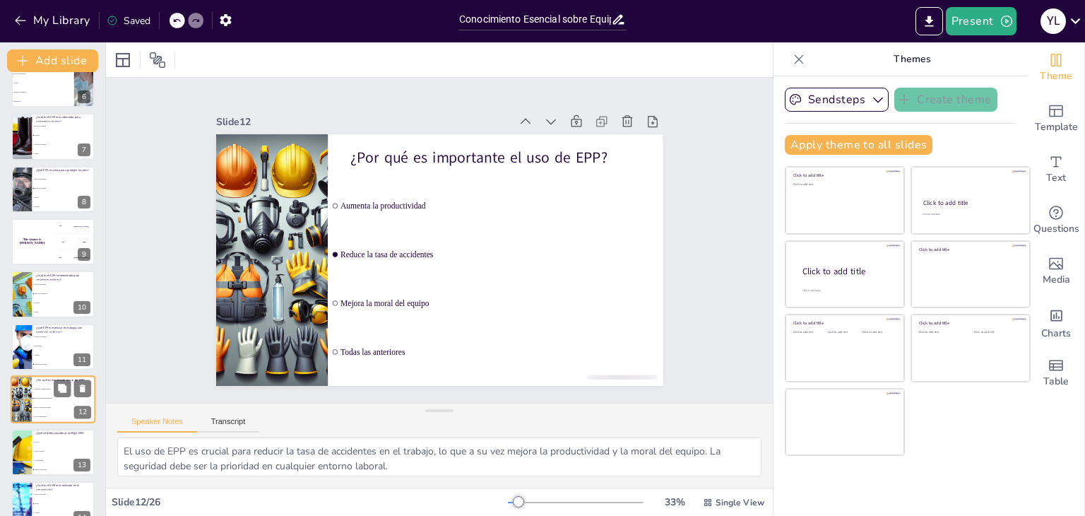
scroll to position [391, 0]
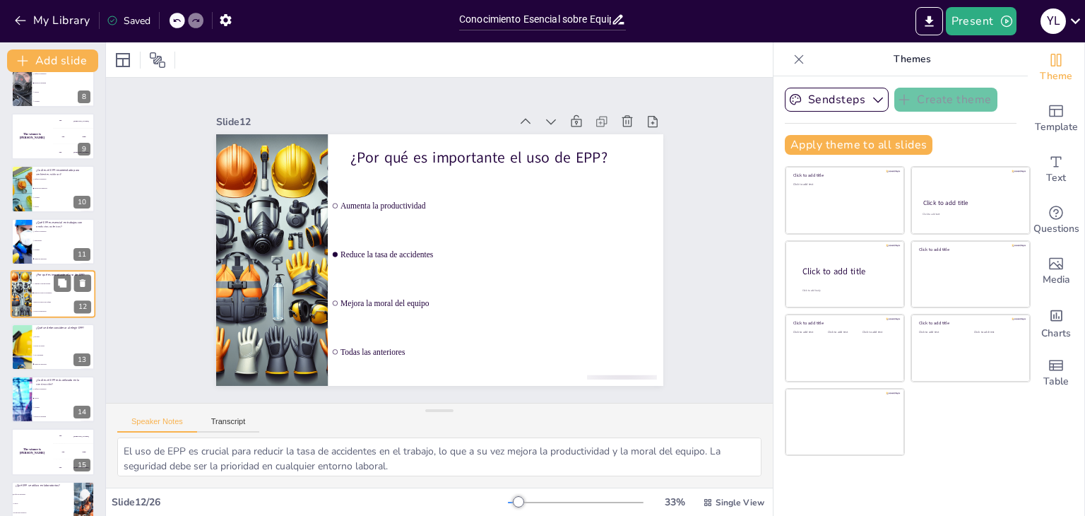
click at [36, 398] on span "Cascos" at bounding box center [64, 397] width 59 height 1
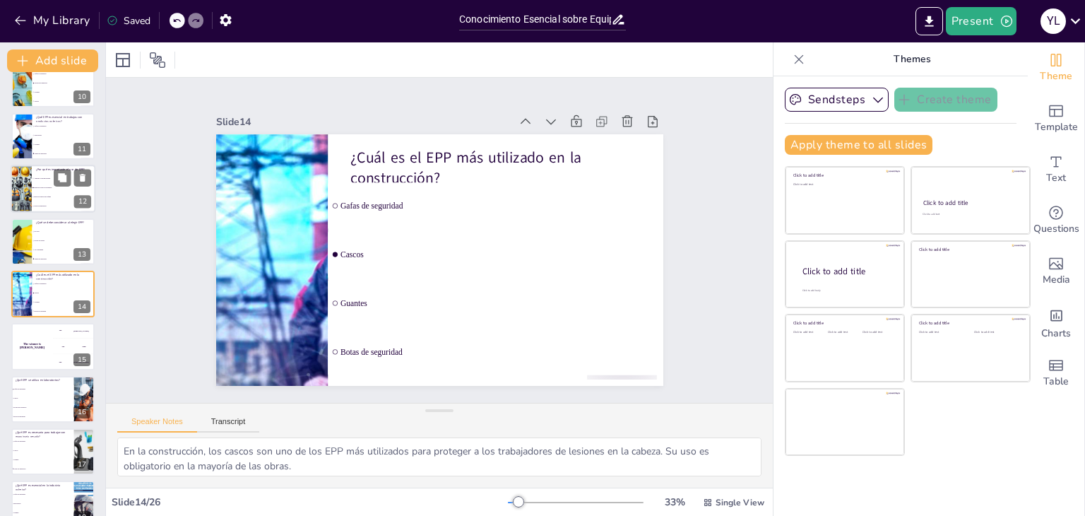
click at [36, 398] on span "Cascos" at bounding box center [42, 397] width 59 height 1
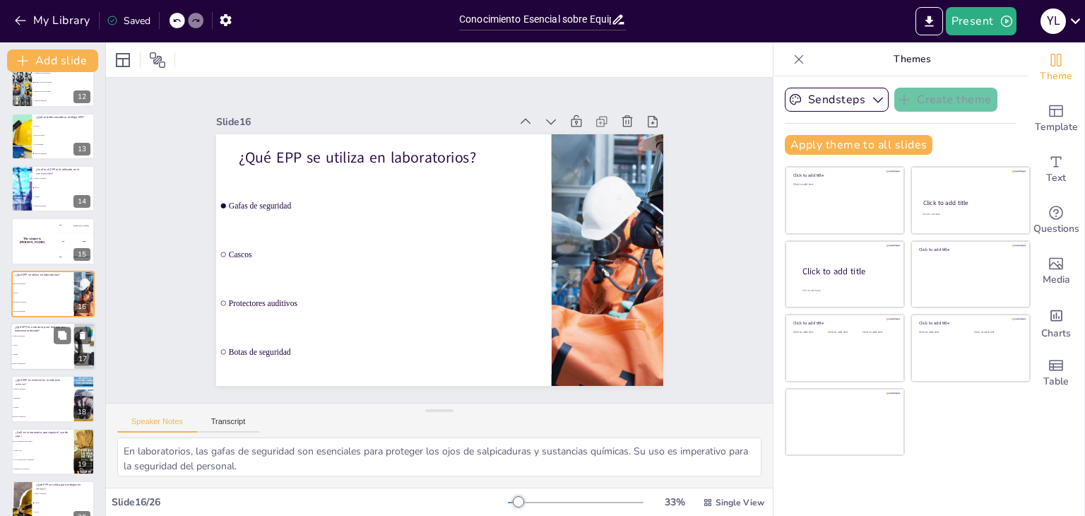
click at [45, 351] on li "Guantes" at bounding box center [43, 354] width 64 height 9
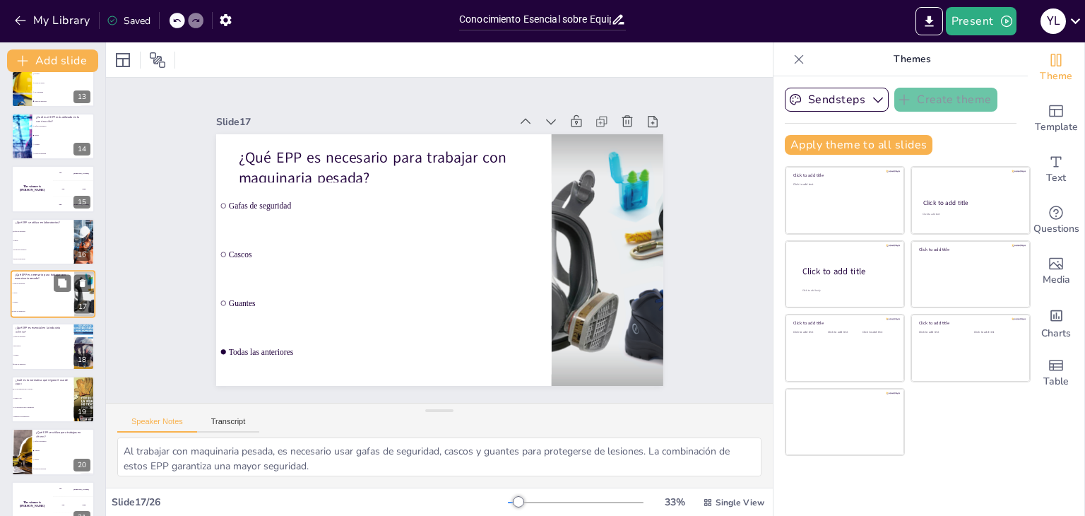
click at [45, 351] on li "Guantes" at bounding box center [42, 354] width 63 height 8
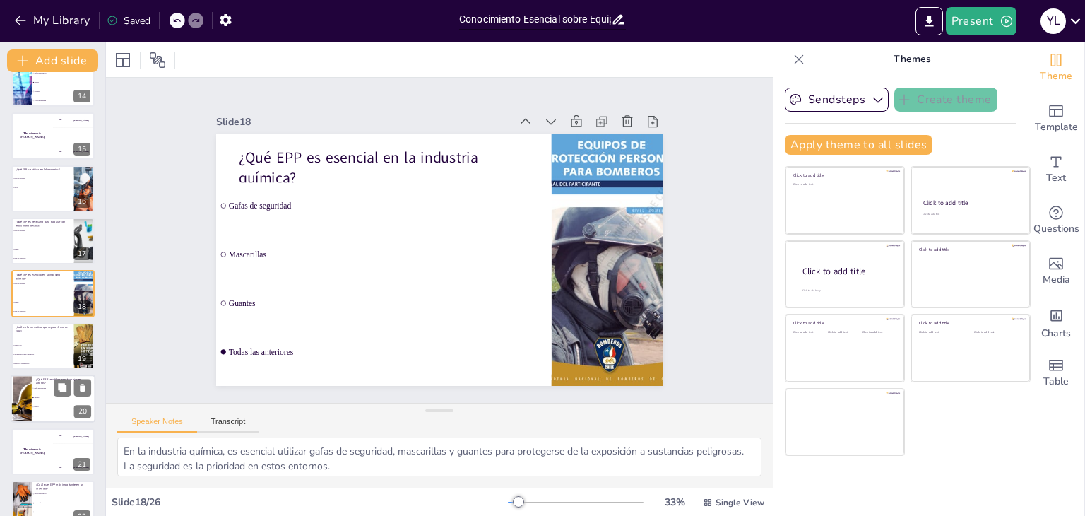
click at [33, 387] on li "Gafas de seguridad" at bounding box center [64, 388] width 64 height 9
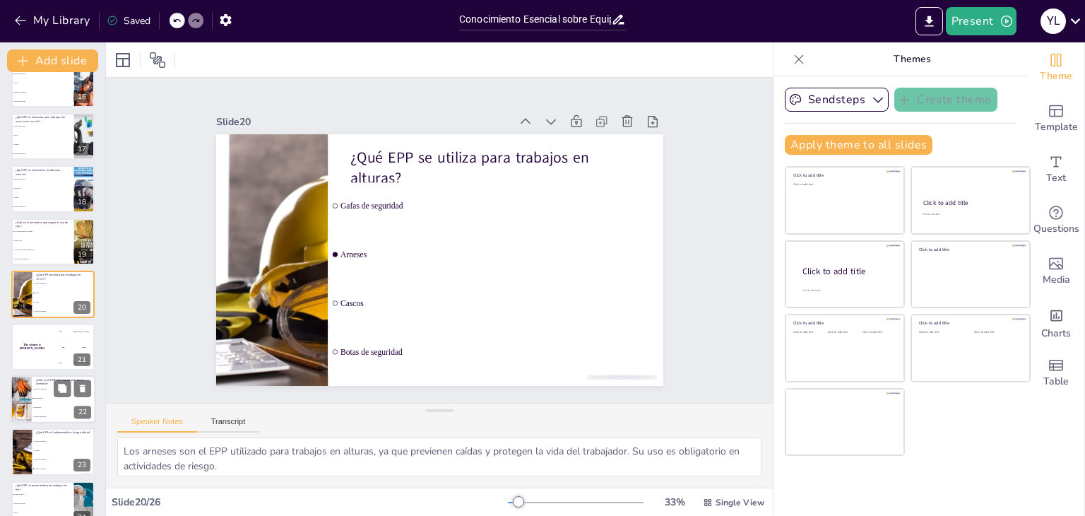
click at [33, 405] on li "Mascarillas" at bounding box center [64, 407] width 64 height 9
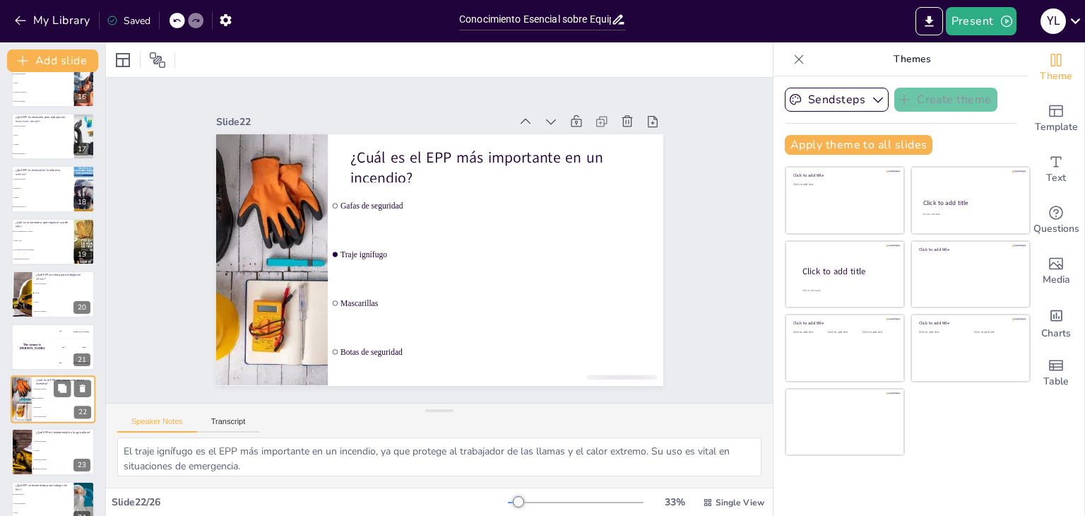
scroll to position [917, 0]
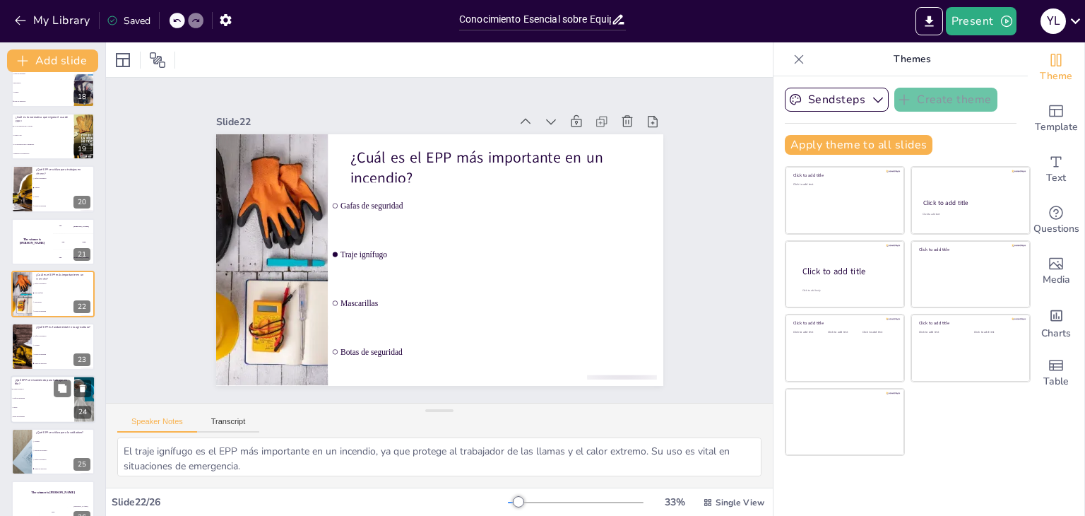
click at [57, 399] on li "Gafas de seguridad" at bounding box center [43, 398] width 64 height 9
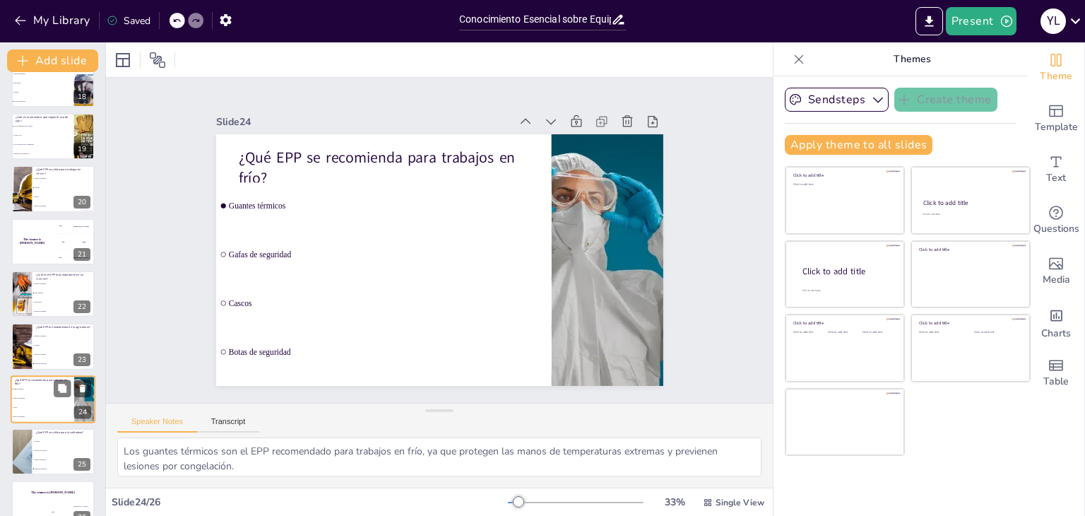
scroll to position [939, 0]
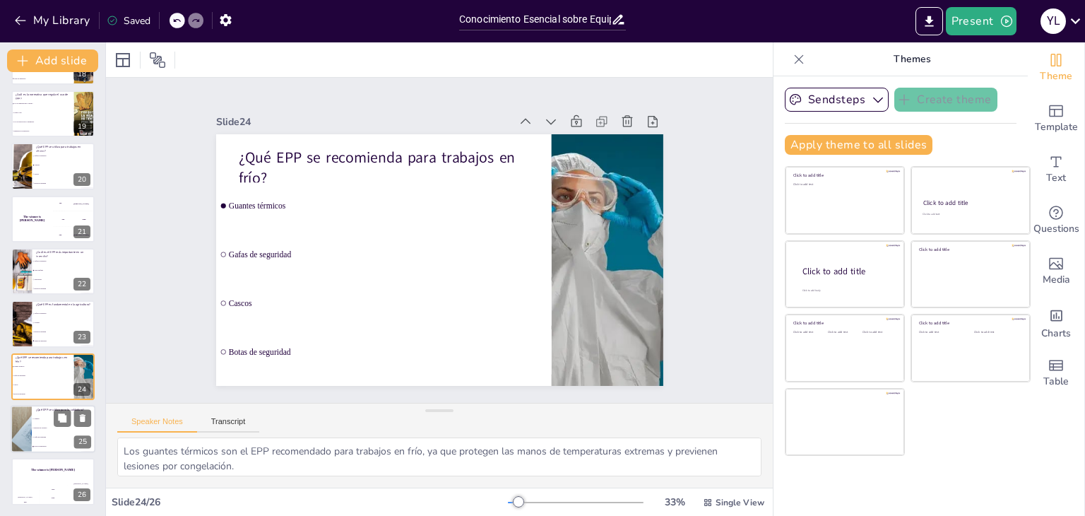
click at [45, 416] on li "Guantes" at bounding box center [64, 418] width 64 height 9
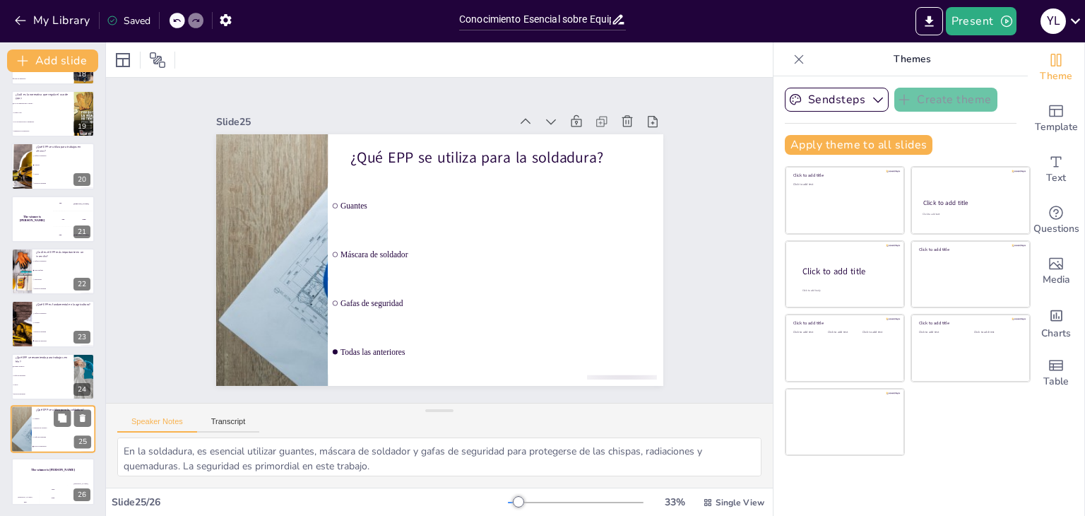
click at [45, 416] on li "Guantes" at bounding box center [64, 418] width 64 height 9
click at [25, 478] on div "The winner is [PERSON_NAME]" at bounding box center [53, 470] width 85 height 24
